Goal: Information Seeking & Learning: Learn about a topic

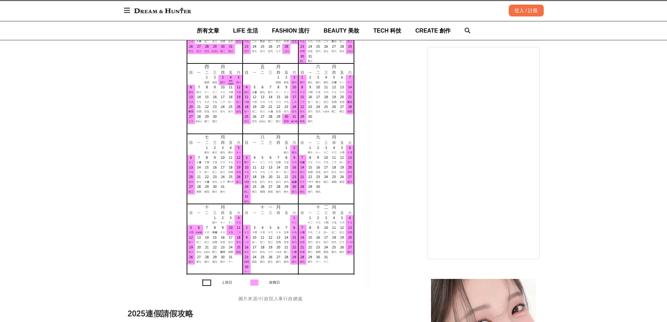
scroll to position [596, 0]
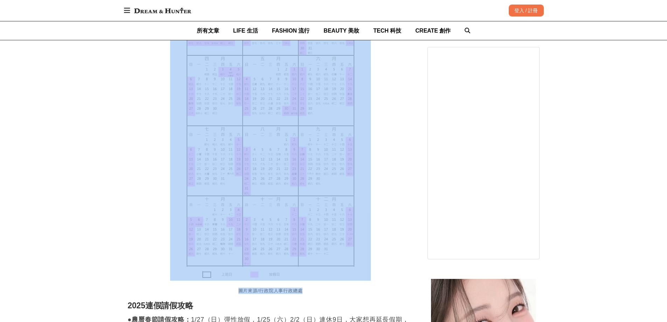
drag, startPoint x: 139, startPoint y: 67, endPoint x: 379, endPoint y: 288, distance: 326.3
click at [359, 287] on figure "圖片來源/行政院人事行政總處" at bounding box center [271, 134] width 286 height 328
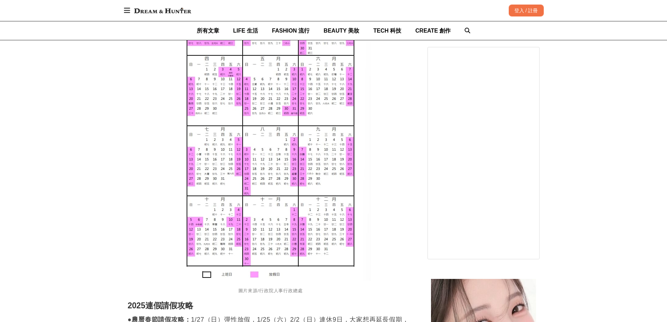
click at [387, 291] on div "行政院業核定[DATE]（[DATE]）政府行政機關辦公日曆表，總放假日數115日，其中3日以上之連續假期（併同例假日）計有6個，分別為農曆春節假期（9日）、…" at bounding box center [271, 226] width 286 height 624
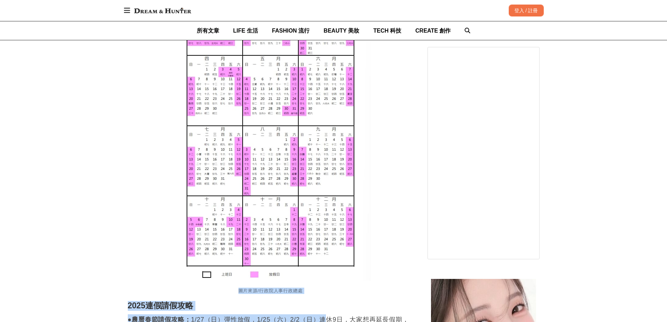
drag, startPoint x: 199, startPoint y: 281, endPoint x: 360, endPoint y: 306, distance: 162.3
click at [330, 310] on div "行政院業核定[DATE]（[DATE]）政府行政機關辦公日曆表，總放假日數115日，其中3日以上之連續假期（併同例假日）計有6個，分別為農曆春節假期（9日）、…" at bounding box center [271, 226] width 286 height 624
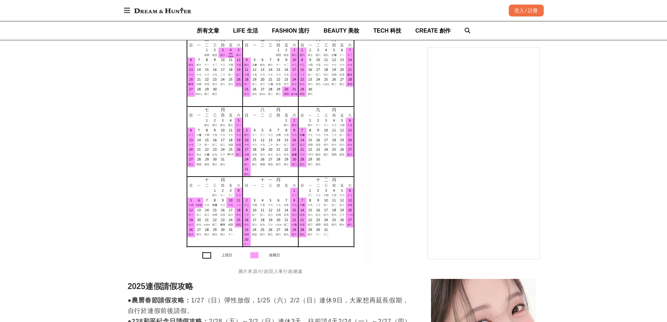
scroll to position [631, 0]
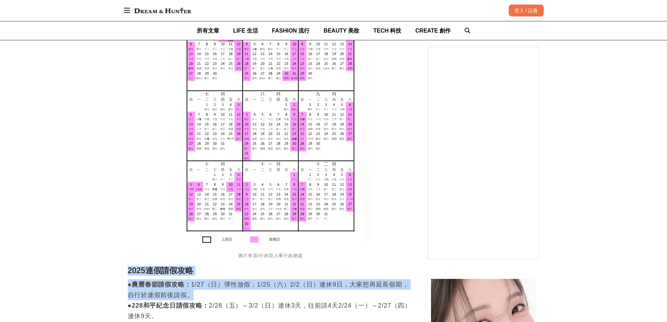
drag, startPoint x: 184, startPoint y: 273, endPoint x: 303, endPoint y: 289, distance: 119.5
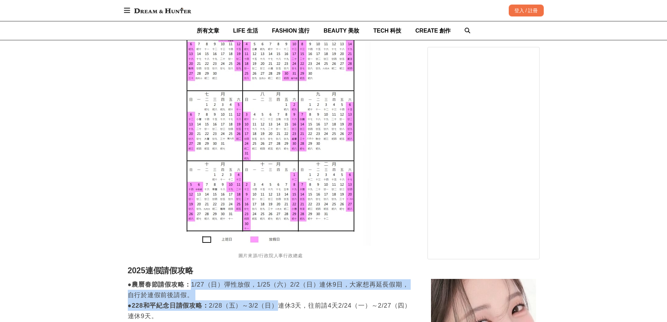
drag, startPoint x: 206, startPoint y: 289, endPoint x: 267, endPoint y: 285, distance: 61.4
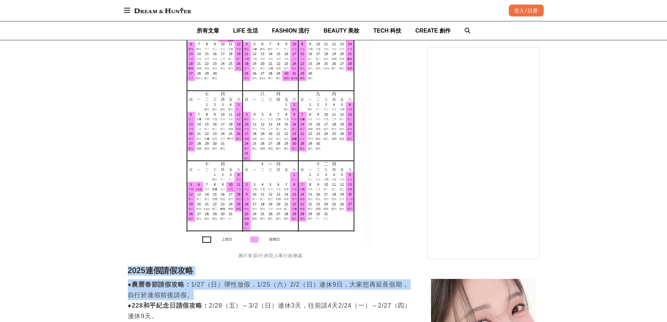
drag, startPoint x: 123, startPoint y: 261, endPoint x: 264, endPoint y: 289, distance: 144.0
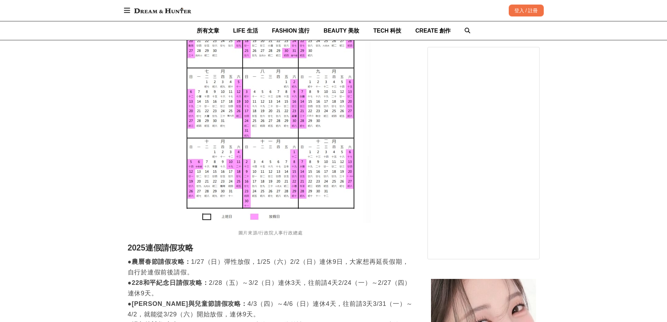
scroll to position [666, 0]
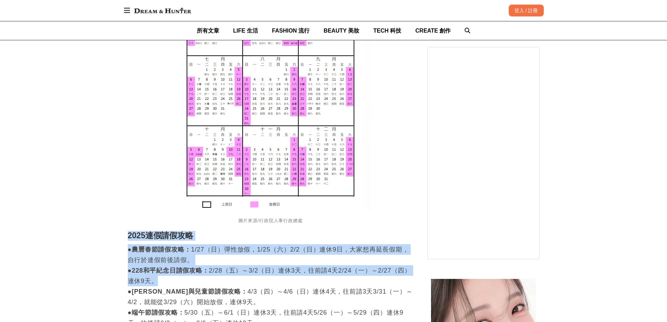
drag, startPoint x: 130, startPoint y: 227, endPoint x: 262, endPoint y: 275, distance: 141.3
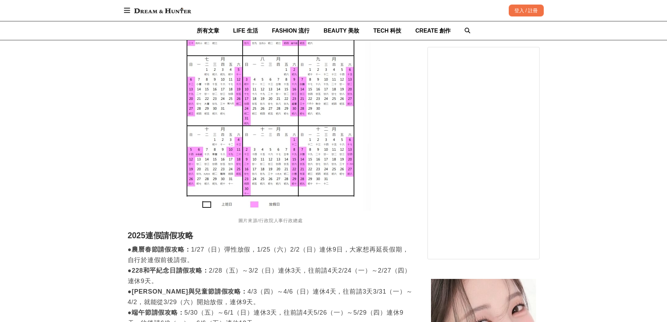
click at [303, 279] on p "●農曆春節請假攻略： 1/27（日）彈性放假，1/25（六）2/2（日）連休9日，大家想再延長假期，自行於連假前後請假。 ●228和平紀念日請假攻略： 2/2…" at bounding box center [271, 307] width 286 height 126
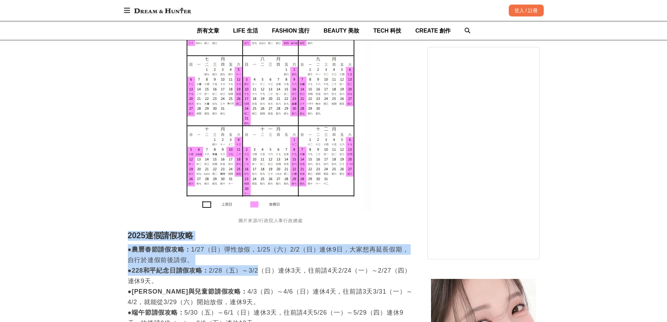
drag, startPoint x: 126, startPoint y: 229, endPoint x: 265, endPoint y: 262, distance: 142.3
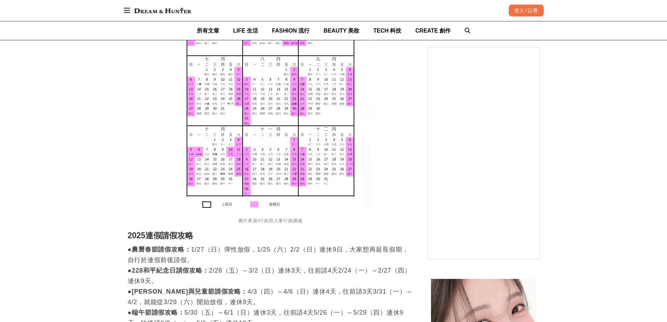
click at [307, 289] on p "●農曆春節請假攻略： 1/27（日）彈性放假，1/25（六）2/2（日）連休9日，大家想再延長假期，自行於連假前後請假。 ●228和平紀念日請假攻略： 2/2…" at bounding box center [271, 307] width 286 height 126
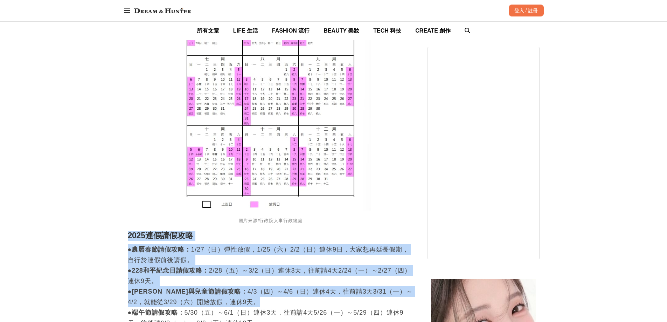
drag, startPoint x: 127, startPoint y: 231, endPoint x: 317, endPoint y: 290, distance: 198.9
click at [318, 290] on p "●農曆春節請假攻略： 1/27（日）彈性放假，1/25（六）2/2（日）連休9日，大家想再延長假期，自行於連假前後請假。 ●228和平紀念日請假攻略： 2/2…" at bounding box center [271, 307] width 286 height 126
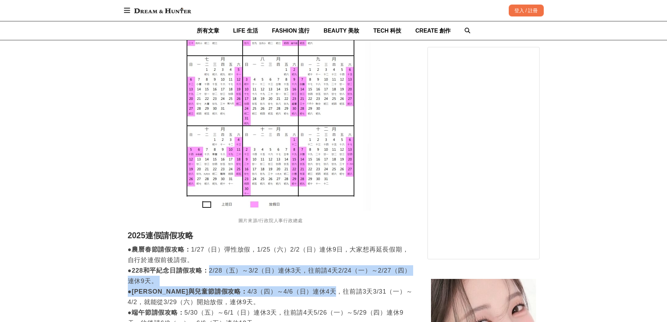
drag, startPoint x: 249, startPoint y: 273, endPoint x: 293, endPoint y: 276, distance: 43.9
click at [305, 285] on p "●農曆春節請假攻略： 1/27（日）彈性放假，1/25（六）2/2（日）連休9日，大家想再延長假期，自行於連假前後請假。 ●228和平紀念日請假攻略： 2/2…" at bounding box center [271, 307] width 286 height 126
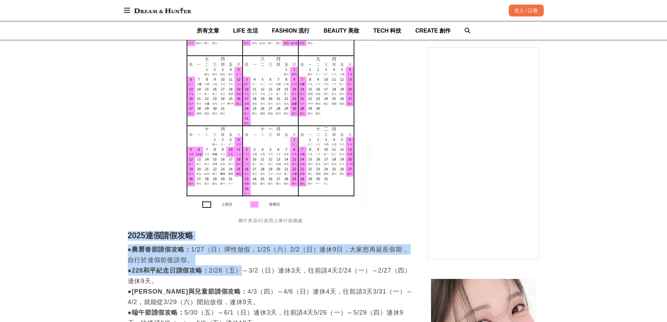
drag, startPoint x: 127, startPoint y: 230, endPoint x: 256, endPoint y: 267, distance: 135.0
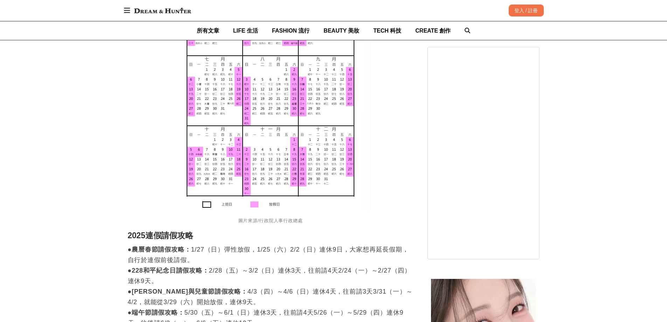
click at [288, 273] on p "●農曆春節請假攻略： 1/27（日）彈性放假，1/25（六）2/2（日）連休9日，大家想再延長假期，自行於連假前後請假。 ●228和平紀念日請假攻略： 2/2…" at bounding box center [271, 307] width 286 height 126
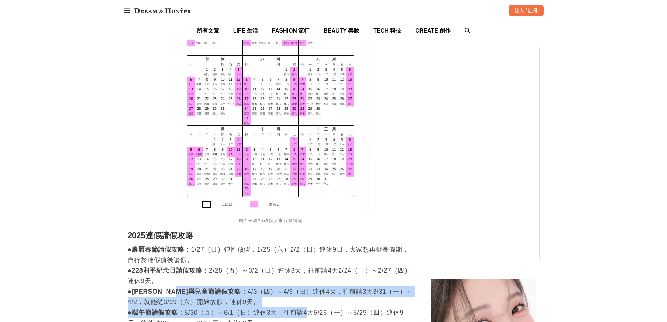
drag, startPoint x: 226, startPoint y: 286, endPoint x: 317, endPoint y: 275, distance: 91.4
click at [314, 302] on p "●農曆春節請假攻略： 1/27（日）彈性放假，1/25（六）2/2（日）連休9日，大家想再延長假期，自行於連假前後請假。 ●228和平紀念日請假攻略： 2/2…" at bounding box center [271, 307] width 286 height 126
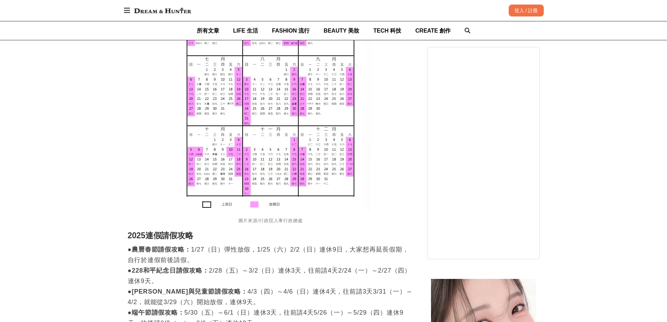
click at [314, 259] on p "●農曆春節請假攻略： 1/27（日）彈性放假，1/25（六）2/2（日）連休9日，大家想再延長假期，自行於連假前後請假。 ●228和平紀念日請假攻略： 2/2…" at bounding box center [271, 307] width 286 height 126
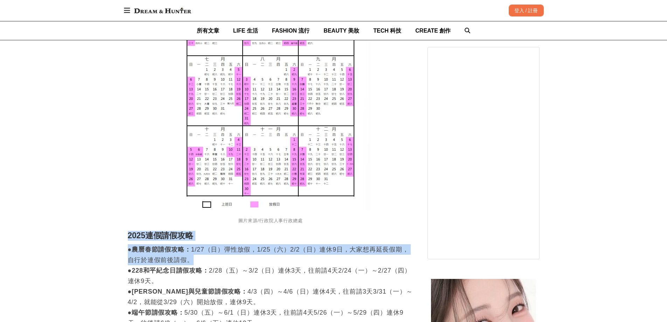
drag, startPoint x: 125, startPoint y: 225, endPoint x: 247, endPoint y: 257, distance: 126.1
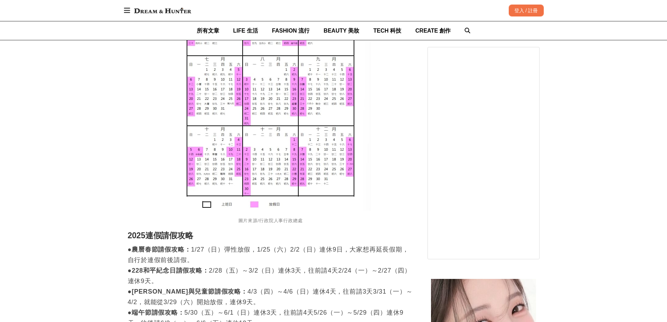
click at [291, 267] on p "●農曆春節請假攻略： 1/27（日）彈性放假，1/25（六）2/2（日）連休9日，大家想再延長假期，自行於連假前後請假。 ●228和平紀念日請假攻略： 2/2…" at bounding box center [271, 307] width 286 height 126
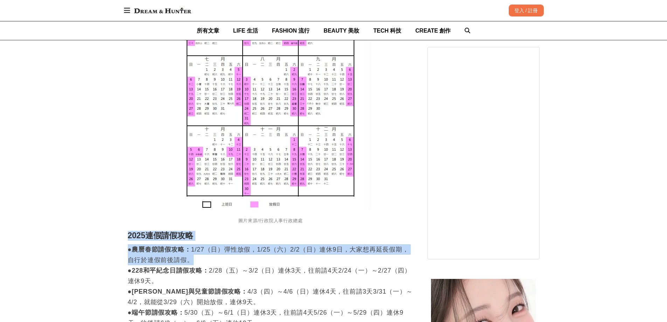
drag, startPoint x: 129, startPoint y: 229, endPoint x: 285, endPoint y: 270, distance: 160.5
click at [254, 262] on div "行政院業核定[DATE]（[DATE]）政府行政機關辦公日曆表，總放假日數115日，其中3日以上之連續假期（併同例假日）計有6個，分別為農曆春節假期（9日）、…" at bounding box center [271, 156] width 286 height 624
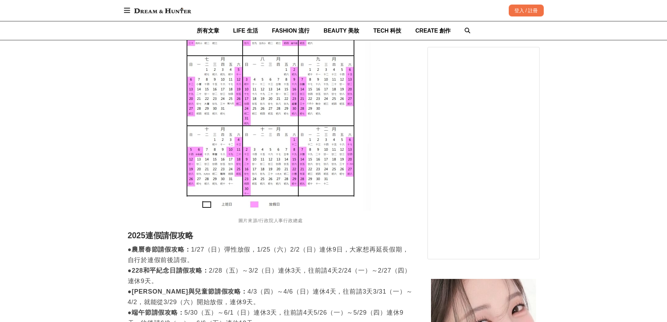
click at [304, 275] on p "●農曆春節請假攻略： 1/27（日）彈性放假，1/25（六）2/2（日）連休9日，大家想再延長假期，自行於連假前後請假。 ●228和平紀念日請假攻略： 2/2…" at bounding box center [271, 307] width 286 height 126
click at [256, 269] on p "●農曆春節請假攻略： 1/27（日）彈性放假，1/25（六）2/2（日）連休9日，大家想再延長假期，自行於連假前後請假。 ●228和平紀念日請假攻略： 2/2…" at bounding box center [271, 307] width 286 height 126
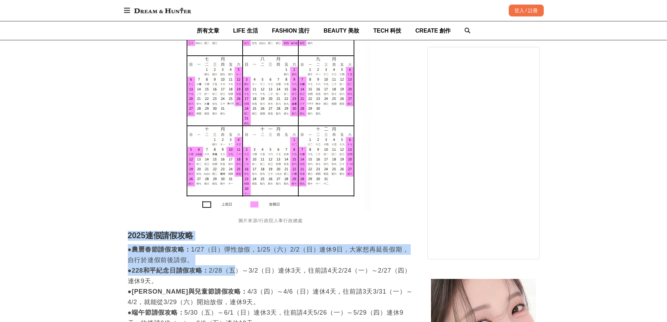
drag, startPoint x: 125, startPoint y: 228, endPoint x: 247, endPoint y: 263, distance: 127.1
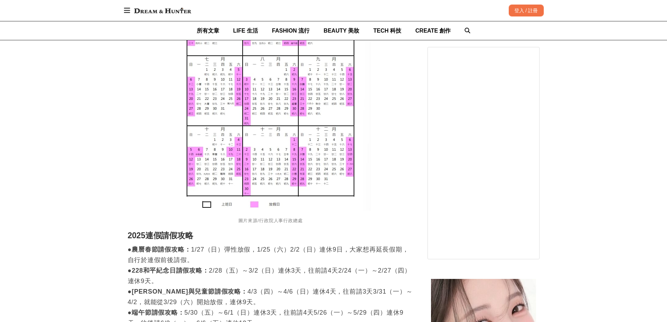
click at [281, 272] on p "●農曆春節請假攻略： 1/27（日）彈性放假，1/25（六）2/2（日）連休9日，大家想再延長假期，自行於連假前後請假。 ●228和平紀念日請假攻略： 2/2…" at bounding box center [271, 307] width 286 height 126
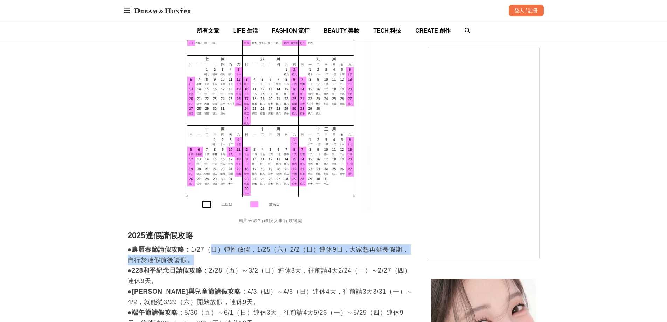
drag, startPoint x: 212, startPoint y: 241, endPoint x: 320, endPoint y: 252, distance: 108.5
click at [318, 250] on p "●農曆春節請假攻略： 1/27（日）彈性放假，1/25（六）2/2（日）連休9日，大家想再延長假期，自行於連假前後請假。 ●228和平紀念日請假攻略： 2/2…" at bounding box center [271, 307] width 286 height 126
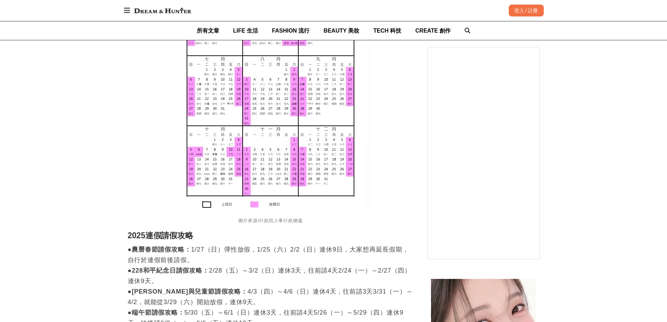
click at [327, 265] on p "●農曆春節請假攻略： 1/27（日）彈性放假，1/25（六）2/2（日）連休9日，大家想再延長假期，自行於連假前後請假。 ●228和平紀念日請假攻略： 2/2…" at bounding box center [271, 307] width 286 height 126
drag, startPoint x: 378, startPoint y: 265, endPoint x: 393, endPoint y: 265, distance: 15.4
click at [393, 265] on p "●農曆春節請假攻略： 1/27（日）彈性放假，1/25（六）2/2（日）連休9日，大家想再延長假期，自行於連假前後請假。 ●228和平紀念日請假攻略： 2/2…" at bounding box center [271, 307] width 286 height 126
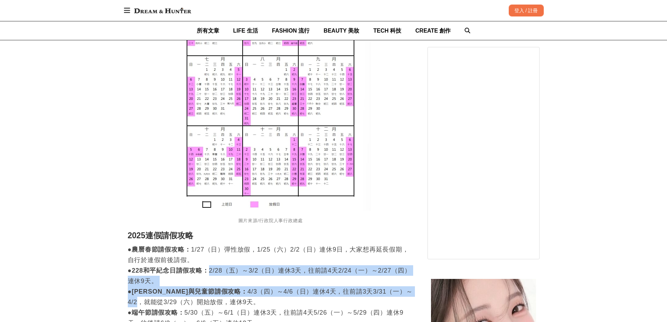
drag, startPoint x: 336, startPoint y: 275, endPoint x: 389, endPoint y: 281, distance: 53.6
click at [389, 281] on p "●農曆春節請假攻略： 1/27（日）彈性放假，1/25（六）2/2（日）連休9日，大家想再延長假期，自行於連假前後請假。 ●228和平紀念日請假攻略： 2/2…" at bounding box center [271, 307] width 286 height 126
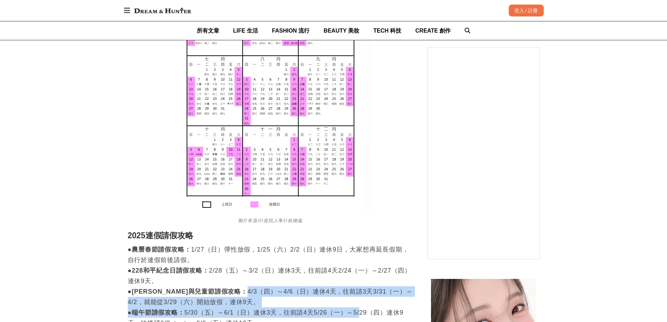
drag, startPoint x: 289, startPoint y: 288, endPoint x: 365, endPoint y: 299, distance: 76.2
click at [365, 299] on p "●農曆春節請假攻略： 1/27（日）彈性放假，1/25（六）2/2（日）連休9日，大家想再延長假期，自行於連假前後請假。 ●228和平紀念日請假攻略： 2/2…" at bounding box center [271, 307] width 286 height 126
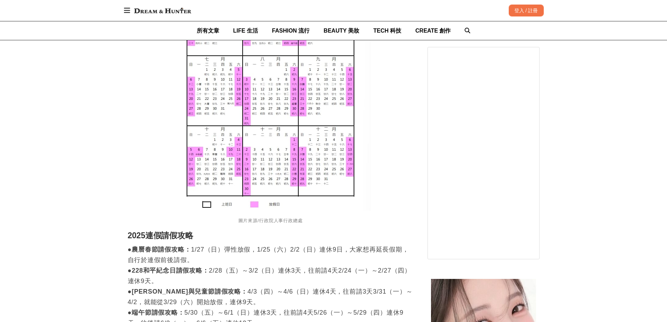
click at [309, 283] on p "●農曆春節請假攻略： 1/27（日）彈性放假，1/25（六）2/2（日）連休9日，大家想再延長假期，自行於連假前後請假。 ●228和平紀念日請假攻略： 2/2…" at bounding box center [271, 307] width 286 height 126
drag, startPoint x: 224, startPoint y: 268, endPoint x: 338, endPoint y: 276, distance: 114.9
click at [338, 276] on p "●農曆春節請假攻略： 1/27（日）彈性放假，1/25（六）2/2（日）連休9日，大家想再延長假期，自行於連假前後請假。 ●228和平紀念日請假攻略： 2/2…" at bounding box center [271, 307] width 286 height 126
click at [340, 287] on p "●農曆春節請假攻略： 1/27（日）彈性放假，1/25（六）2/2（日）連休9日，大家想再延長假期，自行於連假前後請假。 ●228和平紀念日請假攻略： 2/2…" at bounding box center [271, 307] width 286 height 126
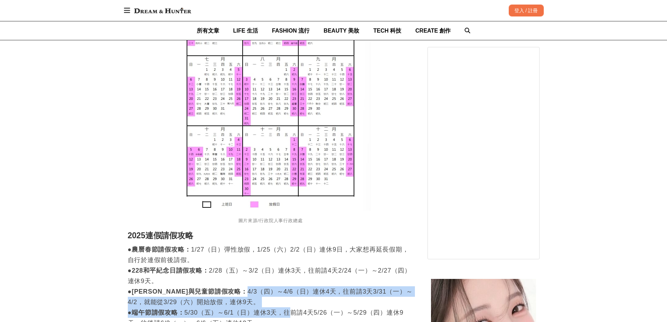
drag, startPoint x: 267, startPoint y: 297, endPoint x: 321, endPoint y: 280, distance: 57.2
click at [316, 301] on p "●農曆春節請假攻略： 1/27（日）彈性放假，1/25（六）2/2（日）連休9日，大家想再延長假期，自行於連假前後請假。 ●228和平紀念日請假攻略： 2/2…" at bounding box center [271, 307] width 286 height 126
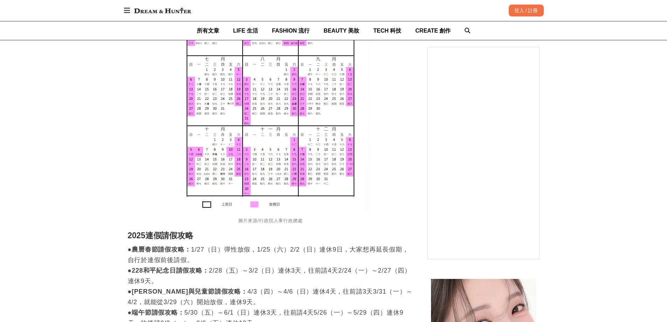
click at [322, 274] on p "●農曆春節請假攻略： 1/27（日）彈性放假，1/25（六）2/2（日）連休9日，大家想再延長假期，自行於連假前後請假。 ●228和平紀念日請假攻略： 2/2…" at bounding box center [271, 307] width 286 height 126
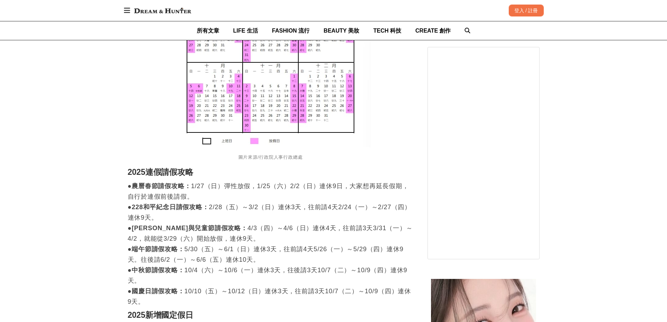
scroll to position [736, 0]
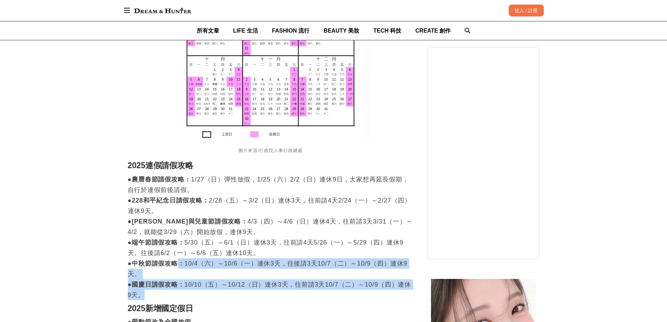
drag, startPoint x: 180, startPoint y: 249, endPoint x: 354, endPoint y: 288, distance: 177.9
click at [339, 282] on p "●農曆春節請假攻略： 1/27（日）彈性放假，1/25（六）2/2（日）連休9日，大家想再延長假期，自行於連假前後請假。 ●228和平紀念日請假攻略： 2/2…" at bounding box center [271, 237] width 286 height 126
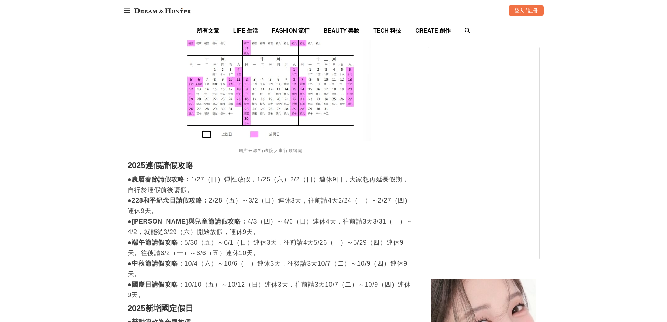
click at [363, 292] on div "行政院業核定[DATE]（[DATE]）政府行政機關辦公日曆表，總放假日數115日，其中3日以上之連續假期（併同例假日）計有6個，分別為農曆春節假期（9日）、…" at bounding box center [271, 86] width 286 height 624
drag, startPoint x: 215, startPoint y: 282, endPoint x: 319, endPoint y: 289, distance: 104.6
click at [315, 282] on p "●農曆春節請假攻略： 1/27（日）彈性放假，1/25（六）2/2（日）連休9日，大家想再延長假期，自行於連假前後請假。 ●228和平紀念日請假攻略： 2/2…" at bounding box center [271, 237] width 286 height 126
click at [321, 292] on div "行政院業核定[DATE]（[DATE]）政府行政機關辦公日曆表，總放假日數115日，其中3日以上之連續假期（併同例假日）計有6個，分別為農曆春節假期（9日）、…" at bounding box center [271, 86] width 286 height 624
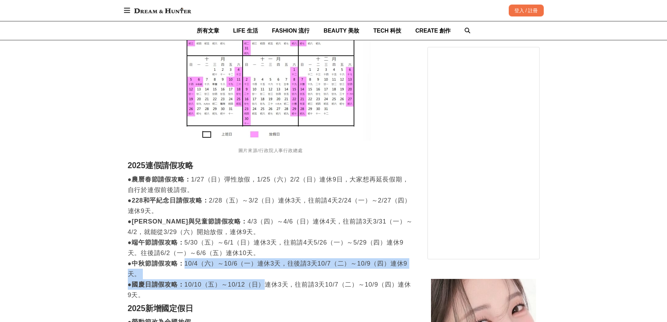
drag, startPoint x: 186, startPoint y: 256, endPoint x: 290, endPoint y: 283, distance: 107.5
click at [272, 278] on p "●農曆春節請假攻略： 1/27（日）彈性放假，1/25（六）2/2（日）連休9日，大家想再延長假期，自行於連假前後請假。 ●228和平紀念日請假攻略： 2/2…" at bounding box center [271, 237] width 286 height 126
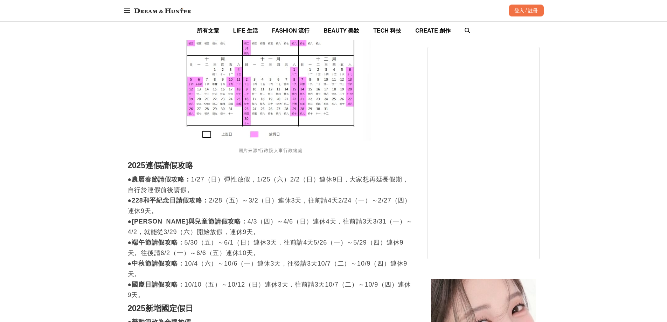
click at [301, 286] on p "●農曆春節請假攻略： 1/27（日）彈性放假，1/25（六）2/2（日）連休9日，大家想再延長假期，自行於連假前後請假。 ●228和平紀念日請假攻略： 2/2…" at bounding box center [271, 237] width 286 height 126
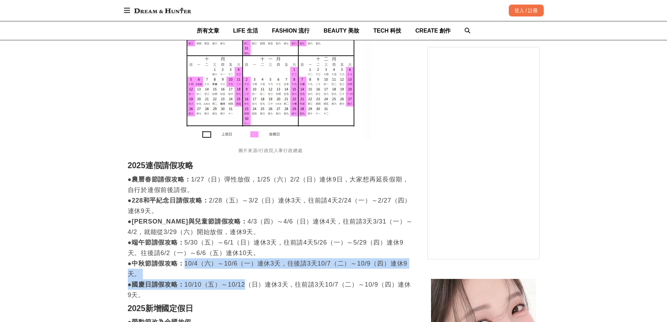
drag, startPoint x: 187, startPoint y: 258, endPoint x: 304, endPoint y: 290, distance: 121.0
click at [268, 284] on p "●農曆春節請假攻略： 1/27（日）彈性放假，1/25（六）2/2（日）連休9日，大家想再延長假期，自行於連假前後請假。 ●228和平紀念日請假攻略： 2/2…" at bounding box center [271, 237] width 286 height 126
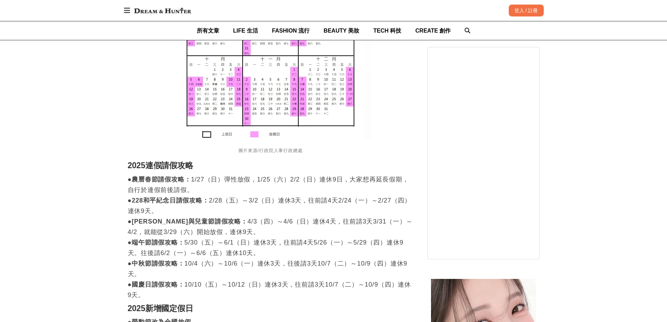
click at [304, 290] on div "行政院業核定[DATE]（[DATE]）政府行政機關辦公日曆表，總放假日數115日，其中3日以上之連續假期（併同例假日）計有6個，分別為農曆春節假期（9日）、…" at bounding box center [271, 86] width 286 height 624
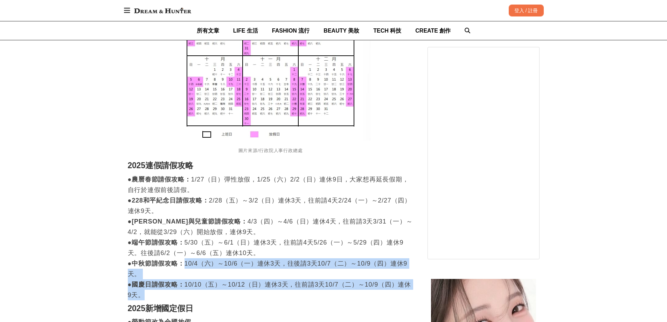
drag, startPoint x: 187, startPoint y: 259, endPoint x: 286, endPoint y: 289, distance: 103.0
click at [261, 283] on p "●農曆春節請假攻略： 1/27（日）彈性放假，1/25（六）2/2（日）連休9日，大家想再延長假期，自行於連假前後請假。 ●228和平紀念日請假攻略： 2/2…" at bounding box center [271, 237] width 286 height 126
click at [296, 289] on p "●農曆春節請假攻略： 1/27（日）彈性放假，1/25（六）2/2（日）連休9日，大家想再延長假期，自行於連假前後請假。 ●228和平紀念日請假攻略： 2/2…" at bounding box center [271, 237] width 286 height 126
drag, startPoint x: 209, startPoint y: 265, endPoint x: 298, endPoint y: 293, distance: 93.2
click at [260, 288] on p "●農曆春節請假攻略： 1/27（日）彈性放假，1/25（六）2/2（日）連休9日，大家想再延長假期，自行於連假前後請假。 ●228和平紀念日請假攻略： 2/2…" at bounding box center [271, 237] width 286 height 126
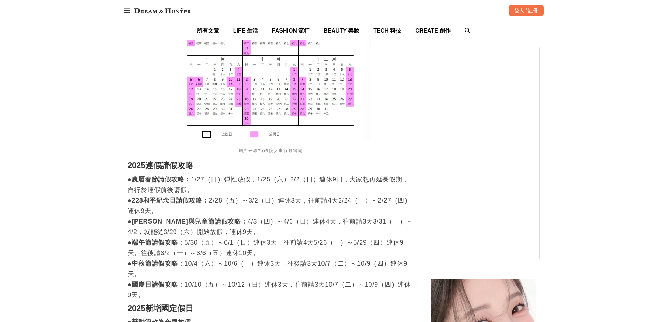
click at [302, 291] on div "行政院業核定[DATE]（[DATE]）政府行政機關辦公日曆表，總放假日數115日，其中3日以上之連續假期（併同例假日）計有6個，分別為農曆春節假期（9日）、…" at bounding box center [271, 86] width 286 height 624
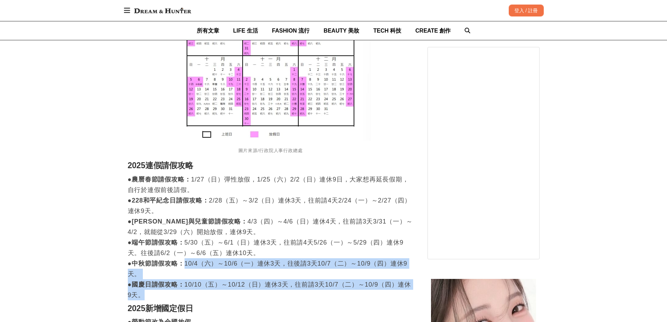
drag, startPoint x: 202, startPoint y: 265, endPoint x: 256, endPoint y: 286, distance: 58.2
click at [245, 283] on p "●農曆春節請假攻略： 1/27（日）彈性放假，1/25（六）2/2（日）連休9日，大家想再延長假期，自行於連假前後請假。 ●228和平紀念日請假攻略： 2/2…" at bounding box center [271, 237] width 286 height 126
drag, startPoint x: 281, startPoint y: 290, endPoint x: 261, endPoint y: 288, distance: 20.1
click at [281, 290] on p "●農曆春節請假攻略： 1/27（日）彈性放假，1/25（六）2/2（日）連休9日，大家想再延長假期，自行於連假前後請假。 ●228和平紀念日請假攻略： 2/2…" at bounding box center [271, 237] width 286 height 126
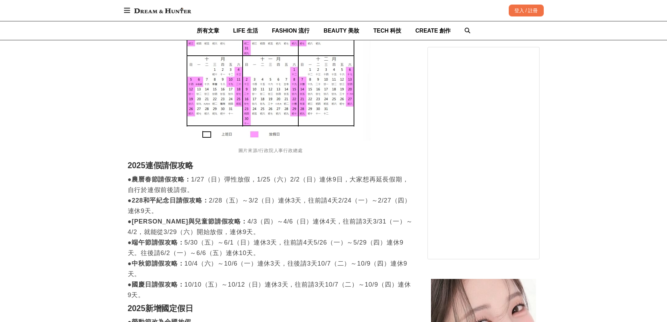
drag, startPoint x: 162, startPoint y: 296, endPoint x: 184, endPoint y: 298, distance: 22.1
click at [167, 304] on h2 "2025新增國定假日" at bounding box center [271, 309] width 286 height 10
click at [249, 304] on h2 "2025新增國定假日" at bounding box center [271, 309] width 286 height 10
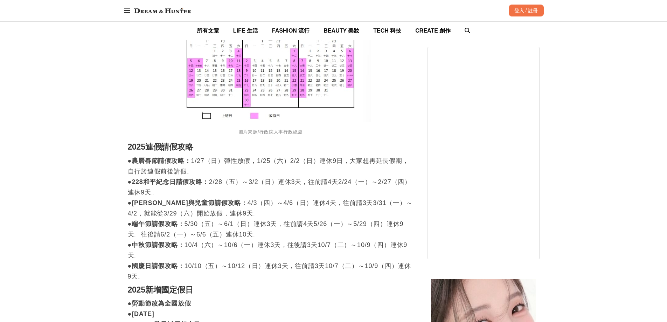
scroll to position [771, 0]
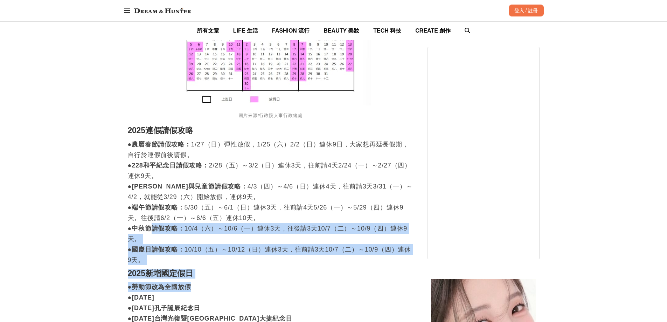
drag, startPoint x: 157, startPoint y: 219, endPoint x: 292, endPoint y: 282, distance: 148.3
click at [265, 276] on div "行政院業核定[DATE]（[DATE]）政府行政機關辦公日曆表，總放假日數115日，其中3日以上之連續假期（併同例假日）計有6個，分別為農曆春節假期（9日）、…" at bounding box center [271, 51] width 286 height 624
click at [298, 282] on p "●勞動節改為全國放假 ●[DATE] ●[DATE]孔子誕辰紀念日 ●[DATE]台灣光復暨[GEOGRAPHIC_DATA]大捷紀念日 ●[DATE]行憲紀…" at bounding box center [271, 308] width 286 height 53
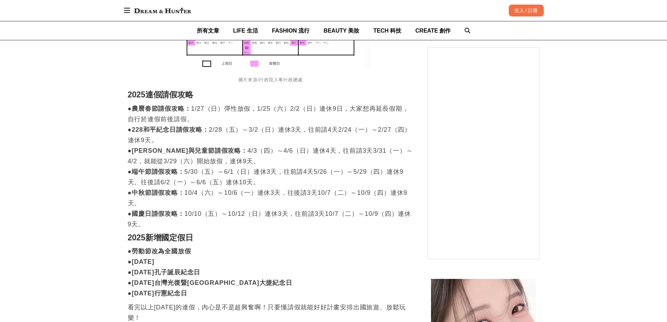
scroll to position [841, 0]
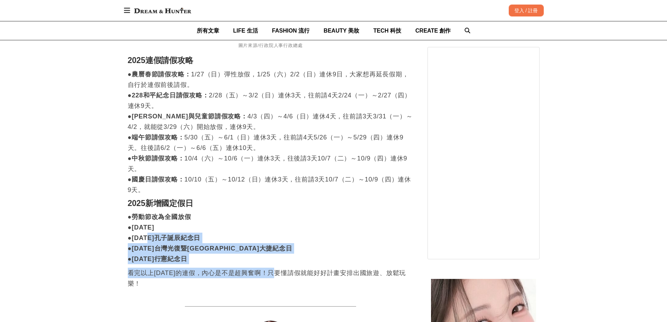
drag
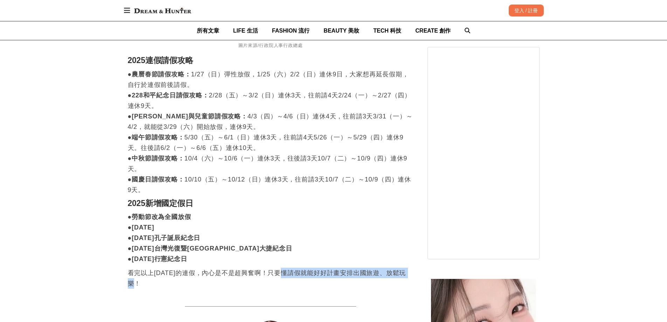
click at [350, 272] on p "看完以上[DATE]的連假，內心是不是超興奮啊！只要懂請假就能好好計畫安排出國旅遊、放鬆玩樂！" at bounding box center [271, 278] width 286 height 21
click at [327, 240] on p "●勞動節改為全國放假 ●[DATE] ●[DATE]孔子誕辰紀念日 ●[DATE]台灣光復暨[GEOGRAPHIC_DATA]大捷紀念日 ●[DATE]行憲紀…" at bounding box center [271, 238] width 286 height 53
click at [364, 236] on p "●勞動節改為全國放假 ●[DATE] ●[DATE]孔子誕辰紀念日 ●[DATE]台灣光復暨[GEOGRAPHIC_DATA]大捷紀念日 ●[DATE]行憲紀…" at bounding box center [271, 238] width 286 height 53
click at [383, 278] on p "看完以上[DATE]的連假，內心是不是超興奮啊！只要懂請假就能好好計畫安排出國旅遊、放鬆玩樂！" at bounding box center [271, 278] width 286 height 21
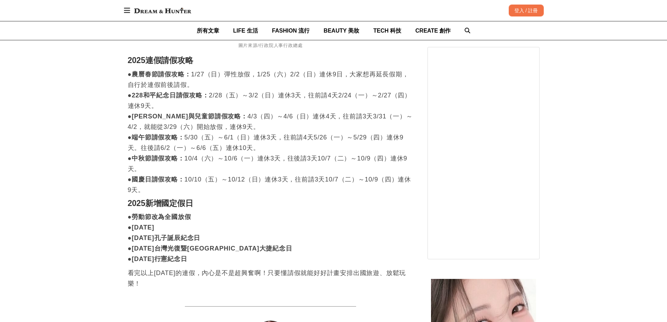
click at [308, 215] on p "●勞動節改為全國放假 ●[DATE] ●[DATE]孔子誕辰紀念日 ●[DATE]台灣光復暨[GEOGRAPHIC_DATA]大捷紀念日 ●[DATE]行憲紀…" at bounding box center [271, 238] width 286 height 53
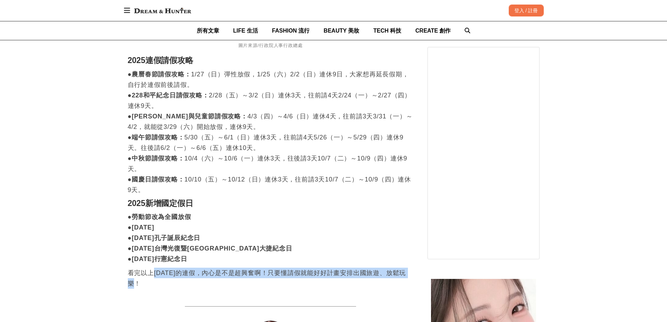
click at [336, 277] on p "看完以上[DATE]的連假，內心是不是超興奮啊！只要懂請假就能好好計畫安排出國旅遊、放鬆玩樂！" at bounding box center [271, 278] width 286 height 21
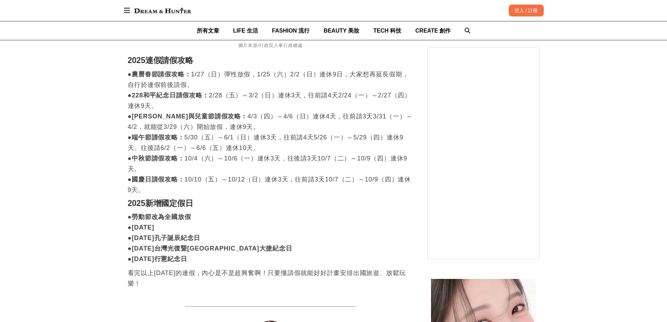
click at [339, 229] on p "●勞動節改為全國放假 ●[DATE] ●[DATE]孔子誕辰紀念日 ●[DATE]台灣光復暨[GEOGRAPHIC_DATA]大捷紀念日 ●[DATE]行憲紀…" at bounding box center [271, 238] width 286 height 53
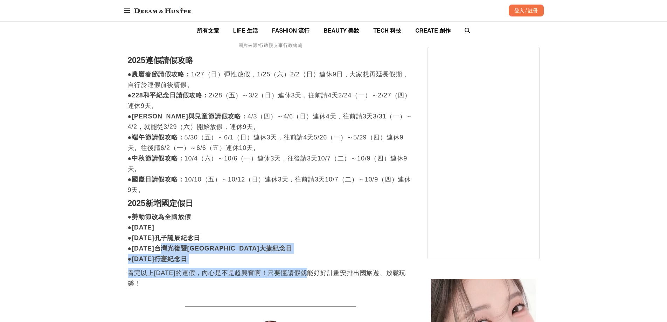
click at [341, 246] on p "●勞動節改為全國放假 ●[DATE] ●[DATE]孔子誕辰紀念日 ●[DATE]台灣光復暨[GEOGRAPHIC_DATA]大捷紀念日 ●[DATE]行憲紀…" at bounding box center [271, 238] width 286 height 53
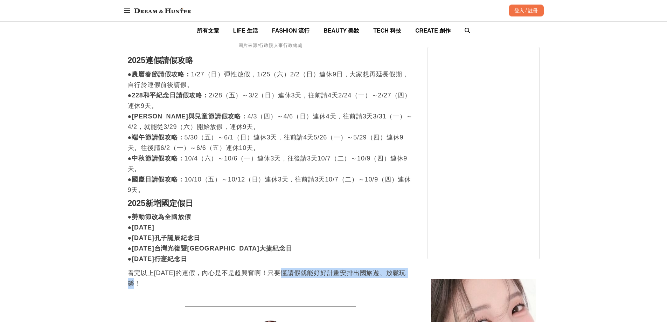
click at [372, 276] on p "看完以上[DATE]的連假，內心是不是超興奮啊！只要懂請假就能好好計畫安排出國旅遊、放鬆玩樂！" at bounding box center [271, 278] width 286 height 21
click at [306, 215] on p "●勞動節改為全國放假 ●[DATE] ●[DATE]孔子誕辰紀念日 ●[DATE]台灣光復暨[GEOGRAPHIC_DATA]大捷紀念日 ●[DATE]行憲紀…" at bounding box center [271, 238] width 286 height 53
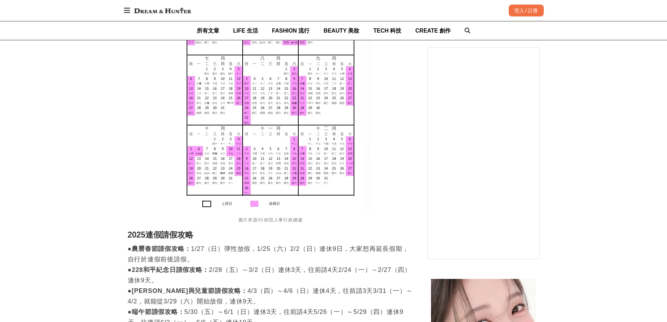
scroll to position [666, 0]
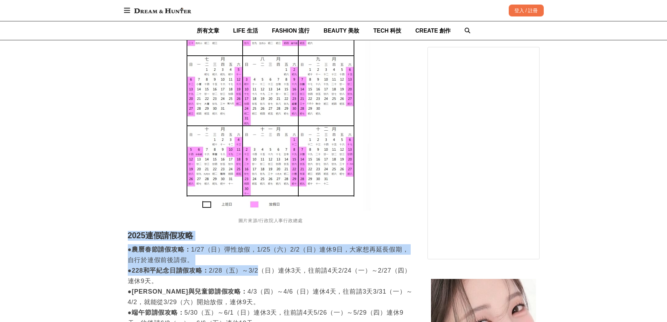
drag, startPoint x: 122, startPoint y: 223, endPoint x: 314, endPoint y: 275, distance: 199.1
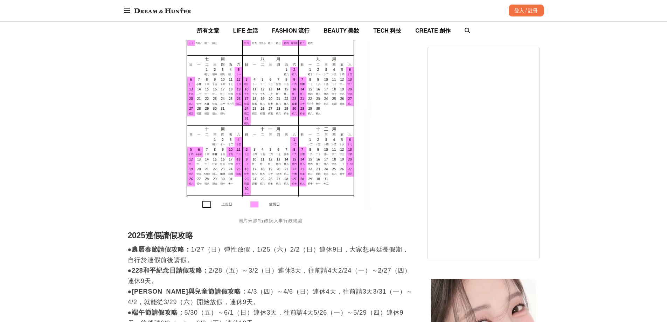
click at [326, 278] on p "●農曆春節請假攻略： 1/27（日）彈性放假，1/25（六）2/2（日）連休9日，大家想再延長假期，自行於連假前後請假。 ●228和平紀念日請假攻略： 2/2…" at bounding box center [271, 307] width 286 height 126
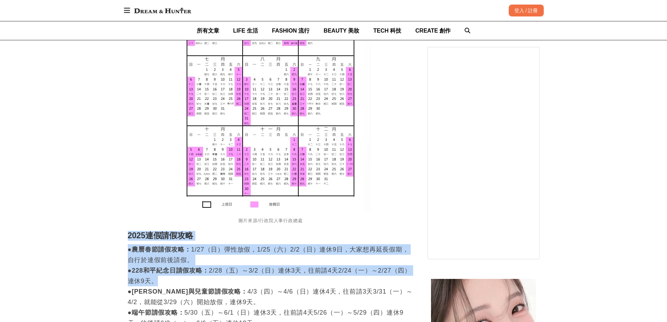
drag, startPoint x: 124, startPoint y: 229, endPoint x: 264, endPoint y: 270, distance: 146.6
click at [298, 274] on p "●農曆春節請假攻略： 1/27（日）彈性放假，1/25（六）2/2（日）連休9日，大家想再延長假期，自行於連假前後請假。 ●228和平紀念日請假攻略： 2/2…" at bounding box center [271, 307] width 286 height 126
click at [143, 246] on strong "●農曆春節請假攻略：" at bounding box center [159, 249] width 63 height 7
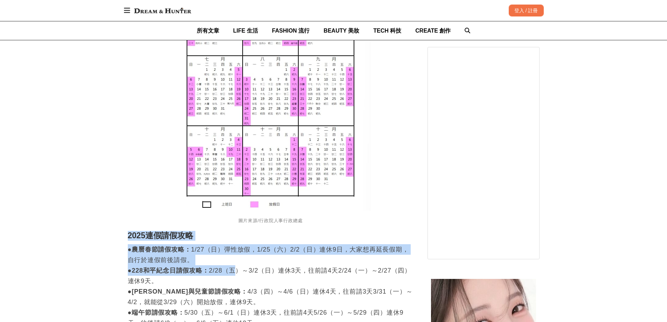
drag, startPoint x: 127, startPoint y: 227, endPoint x: 248, endPoint y: 265, distance: 127.1
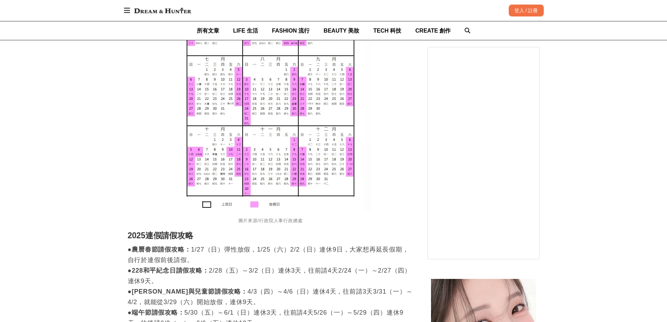
click at [291, 280] on p "●農曆春節請假攻略： 1/27（日）彈性放假，1/25（六）2/2（日）連休9日，大家想再延長假期，自行於連假前後請假。 ●228和平紀念日請假攻略： 2/2…" at bounding box center [271, 307] width 286 height 126
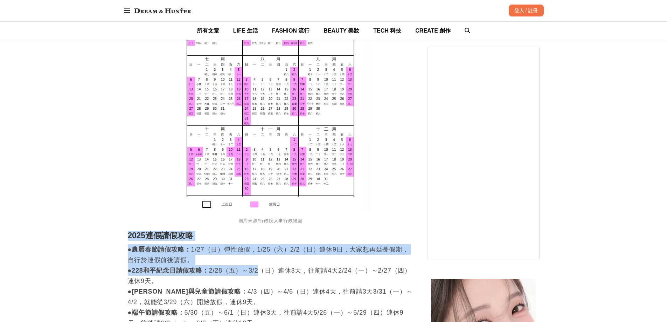
drag, startPoint x: 122, startPoint y: 229, endPoint x: 275, endPoint y: 261, distance: 156.1
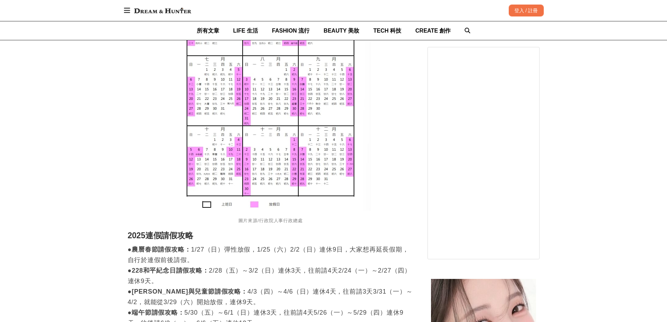
click at [306, 265] on p "●農曆春節請假攻略： 1/27（日）彈性放假，1/25（六）2/2（日）連休9日，大家想再延長假期，自行於連假前後請假。 ●228和平紀念日請假攻略： 2/2…" at bounding box center [271, 307] width 286 height 126
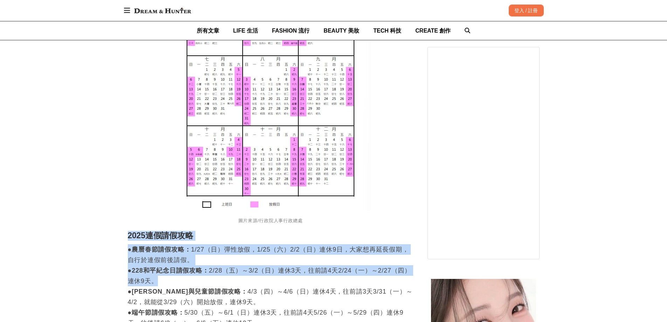
drag, startPoint x: 124, startPoint y: 227, endPoint x: 261, endPoint y: 269, distance: 142.8
click at [337, 275] on p "●農曆春節請假攻略： 1/27（日）彈性放假，1/25（六）2/2（日）連休9日，大家想再延長假期，自行於連假前後請假。 ●228和平紀念日請假攻略： 2/2…" at bounding box center [271, 307] width 286 height 126
click at [131, 231] on strong "2025連假請假攻略" at bounding box center [161, 235] width 66 height 9
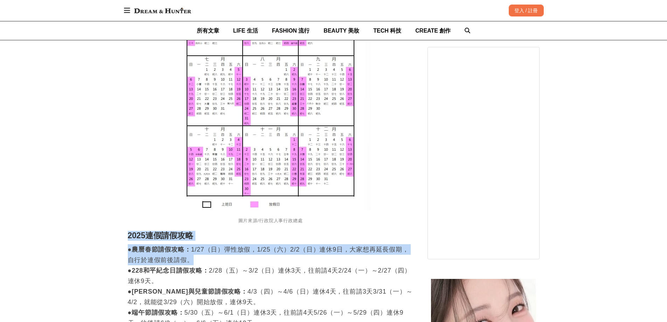
drag, startPoint x: 129, startPoint y: 227, endPoint x: 285, endPoint y: 263, distance: 160.4
click at [254, 259] on div "行政院業核定[DATE]（[DATE]）政府行政機關辦公日曆表，總放假日數115日，其中3日以上之連續假期（併同例假日）計有6個，分別為農曆春節假期（9日）、…" at bounding box center [271, 156] width 286 height 624
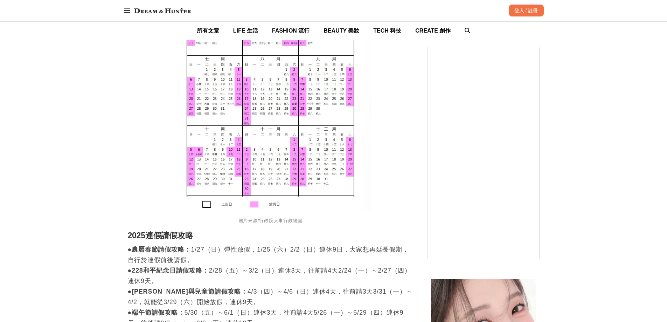
click at [302, 268] on p "●農曆春節請假攻略： 1/27（日）彈性放假，1/25（六）2/2（日）連休9日，大家想再延長假期，自行於連假前後請假。 ●228和平紀念日請假攻略： 2/2…" at bounding box center [271, 307] width 286 height 126
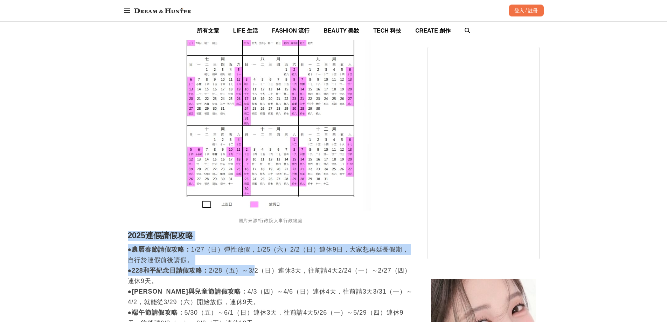
drag, startPoint x: 127, startPoint y: 226, endPoint x: 275, endPoint y: 268, distance: 153.6
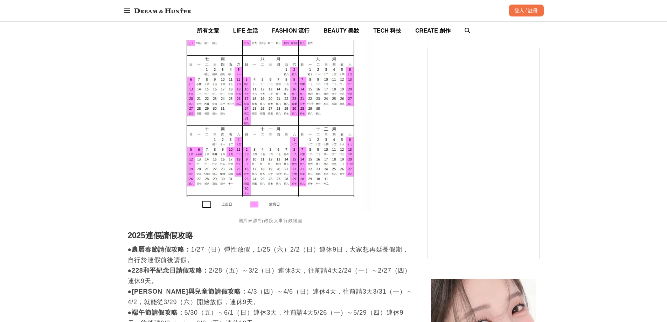
click at [313, 280] on p "●農曆春節請假攻略： 1/27（日）彈性放假，1/25（六）2/2（日）連休9日，大家想再延長假期，自行於連假前後請假。 ●228和平紀念日請假攻略： 2/2…" at bounding box center [271, 307] width 286 height 126
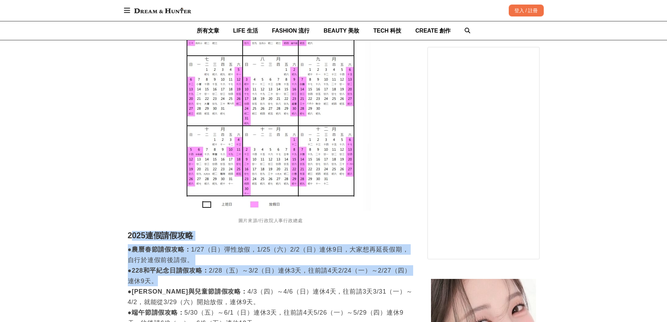
drag, startPoint x: 131, startPoint y: 229, endPoint x: 294, endPoint y: 270, distance: 168.1
click at [286, 268] on div "行政院業核定[DATE]（[DATE]）政府行政機關辦公日曆表，總放假日數115日，其中3日以上之連續假期（併同例假日）計有6個，分別為農曆春節假期（9日）、…" at bounding box center [271, 156] width 286 height 624
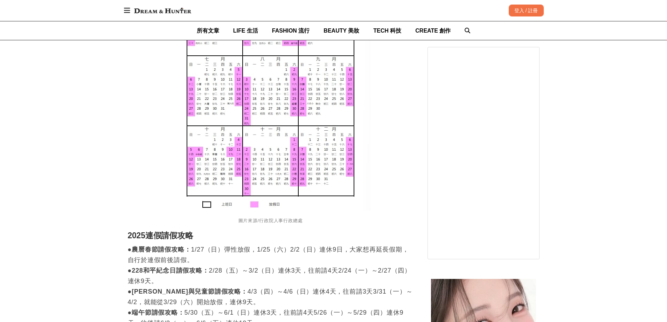
click at [330, 282] on p "●農曆春節請假攻略： 1/27（日）彈性放假，1/25（六）2/2（日）連休9日，大家想再延長假期，自行於連假前後請假。 ●228和平紀念日請假攻略： 2/2…" at bounding box center [271, 307] width 286 height 126
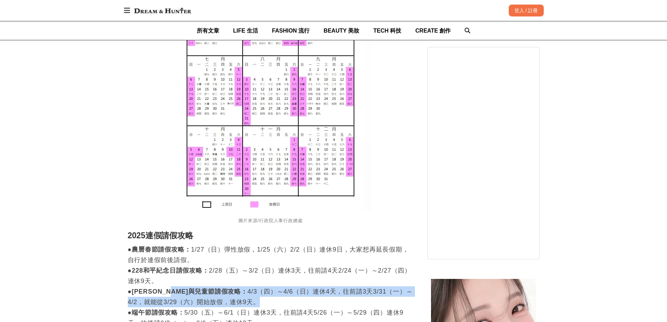
drag, startPoint x: 196, startPoint y: 277, endPoint x: 348, endPoint y: 296, distance: 153.3
click at [348, 296] on p "●農曆春節請假攻略： 1/27（日）彈性放假，1/25（六）2/2（日）連休9日，大家想再延長假期，自行於連假前後請假。 ●228和平紀念日請假攻略： 2/2…" at bounding box center [271, 307] width 286 height 126
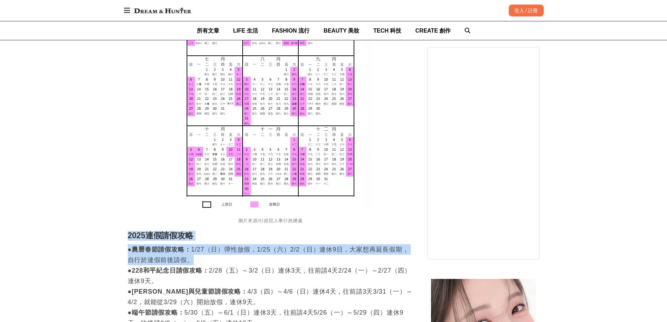
drag, startPoint x: 130, startPoint y: 227, endPoint x: 278, endPoint y: 273, distance: 154.8
click at [234, 250] on div "行政院業核定[DATE]（[DATE]）政府行政機關辦公日曆表，總放假日數115日，其中3日以上之連續假期（併同例假日）計有6個，分別為農曆春節假期（9日）、…" at bounding box center [271, 156] width 286 height 624
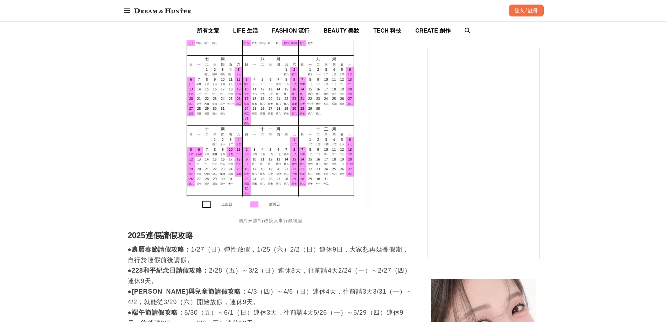
click at [289, 279] on p "●農曆春節請假攻略： 1/27（日）彈性放假，1/25（六）2/2（日）連休9日，大家想再延長假期，自行於連假前後請假。 ●228和平紀念日請假攻略： 2/2…" at bounding box center [271, 307] width 286 height 126
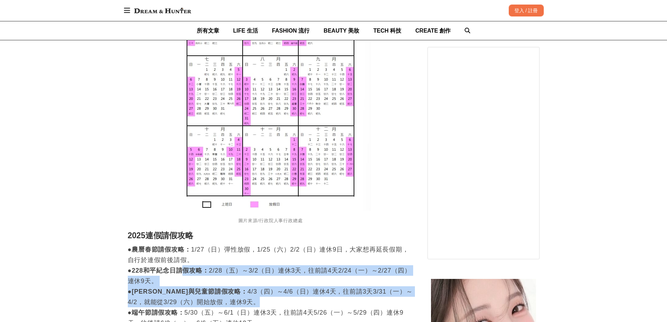
drag, startPoint x: 189, startPoint y: 265, endPoint x: 311, endPoint y: 288, distance: 124.5
click at [309, 288] on p "●農曆春節請假攻略： 1/27（日）彈性放假，1/25（六）2/2（日）連休9日，大家想再延長假期，自行於連假前後請假。 ●228和平紀念日請假攻略： 2/2…" at bounding box center [271, 307] width 286 height 126
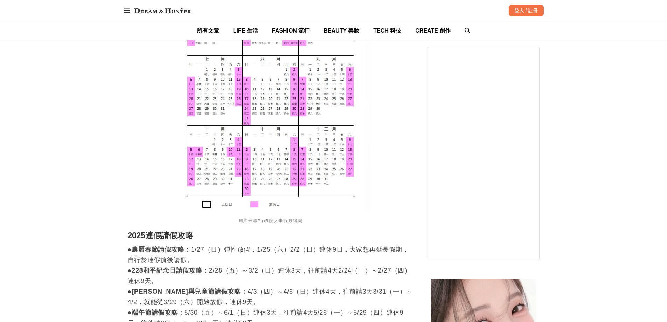
click at [250, 299] on p "●農曆春節請假攻略： 1/27（日）彈性放假，1/25（六）2/2（日）連休9日，大家想再延長假期，自行於連假前後請假。 ●228和平紀念日請假攻略： 2/2…" at bounding box center [271, 307] width 286 height 126
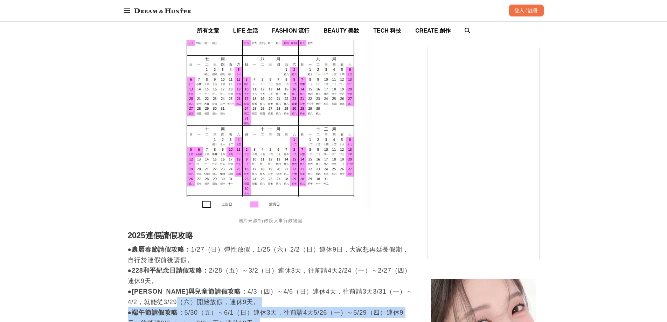
drag, startPoint x: 151, startPoint y: 296, endPoint x: 281, endPoint y: 308, distance: 130.6
click at [281, 308] on p "●農曆春節請假攻略： 1/27（日）彈性放假，1/25（六）2/2（日）連休9日，大家想再延長假期，自行於連假前後請假。 ●228和平紀念日請假攻略： 2/2…" at bounding box center [271, 307] width 286 height 126
click at [321, 295] on p "●農曆春節請假攻略： 1/27（日）彈性放假，1/25（六）2/2（日）連休9日，大家想再延長假期，自行於連假前後請假。 ●228和平紀念日請假攻略： 2/2…" at bounding box center [271, 307] width 286 height 126
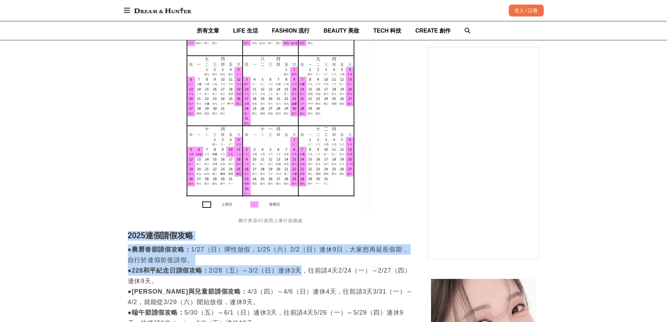
drag, startPoint x: 126, startPoint y: 226, endPoint x: 309, endPoint y: 261, distance: 186.2
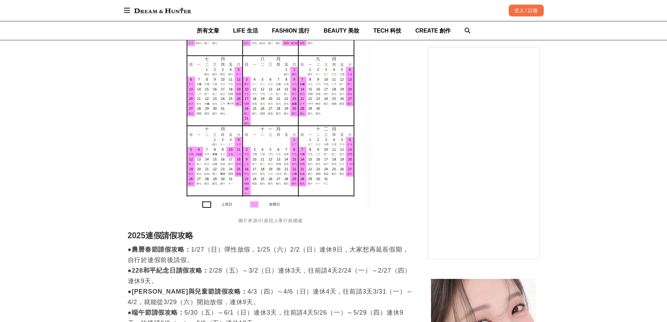
click at [351, 277] on p "●農曆春節請假攻略： 1/27（日）彈性放假，1/25（六）2/2（日）連休9日，大家想再延長假期，自行於連假前後請假。 ●228和平紀念日請假攻略： 2/2…" at bounding box center [271, 307] width 286 height 126
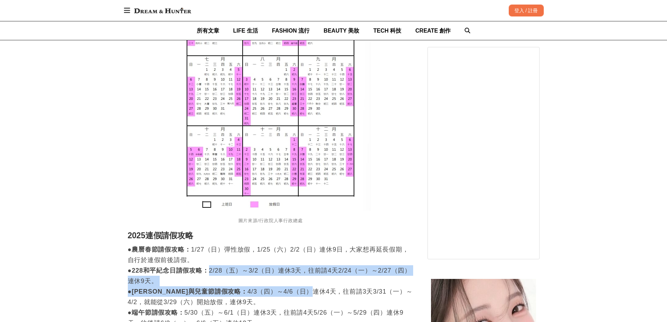
drag, startPoint x: 210, startPoint y: 262, endPoint x: 285, endPoint y: 287, distance: 79.1
click at [285, 287] on p "●農曆春節請假攻略： 1/27（日）彈性放假，1/25（六）2/2（日）連休9日，大家想再延長假期，自行於連假前後請假。 ●228和平紀念日請假攻略： 2/2…" at bounding box center [271, 307] width 286 height 126
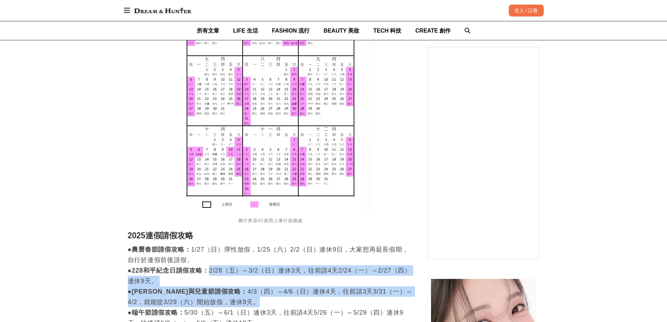
click at [331, 295] on p "●農曆春節請假攻略： 1/27（日）彈性放假，1/25（六）2/2（日）連休9日，大家想再延長假期，自行於連假前後請假。 ●228和平紀念日請假攻略： 2/2…" at bounding box center [271, 307] width 286 height 126
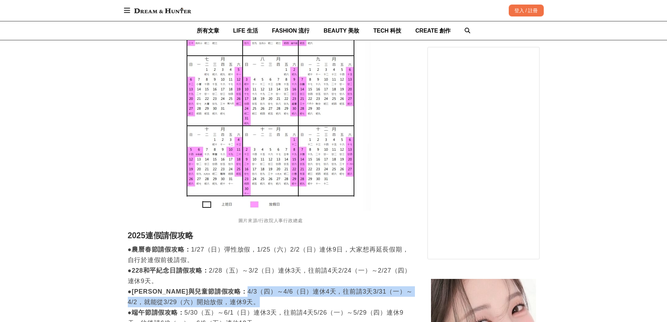
drag, startPoint x: 213, startPoint y: 282, endPoint x: 298, endPoint y: 294, distance: 85.9
click at [298, 294] on p "●農曆春節請假攻略： 1/27（日）彈性放假，1/25（六）2/2（日）連休9日，大家想再延長假期，自行於連假前後請假。 ●228和平紀念日請假攻略： 2/2…" at bounding box center [271, 307] width 286 height 126
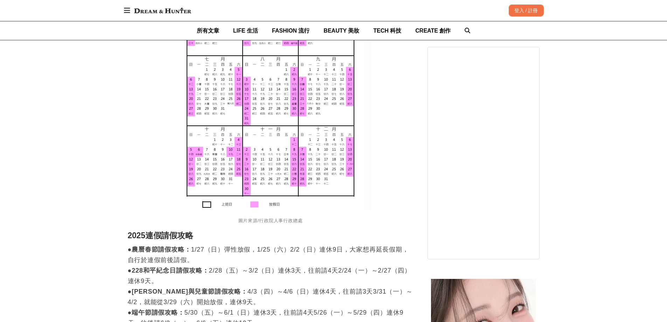
click at [327, 298] on p "●農曆春節請假攻略： 1/27（日）彈性放假，1/25（六）2/2（日）連休9日，大家想再延長假期，自行於連假前後請假。 ●228和平紀念日請假攻略： 2/2…" at bounding box center [271, 307] width 286 height 126
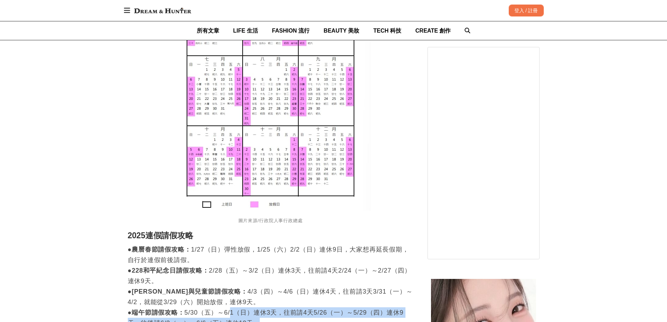
drag, startPoint x: 235, startPoint y: 303, endPoint x: 338, endPoint y: 289, distance: 103.7
click at [332, 308] on p "●農曆春節請假攻略： 1/27（日）彈性放假，1/25（六）2/2（日）連休9日，大家想再延長假期，自行於連假前後請假。 ●228和平紀念日請假攻略： 2/2…" at bounding box center [271, 307] width 286 height 126
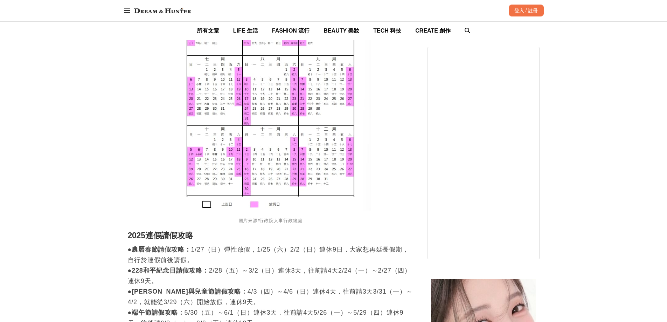
click at [346, 278] on p "●農曆春節請假攻略： 1/27（日）彈性放假，1/25（六）2/2（日）連休9日，大家想再延長假期，自行於連假前後請假。 ●228和平紀念日請假攻略： 2/2…" at bounding box center [271, 307] width 286 height 126
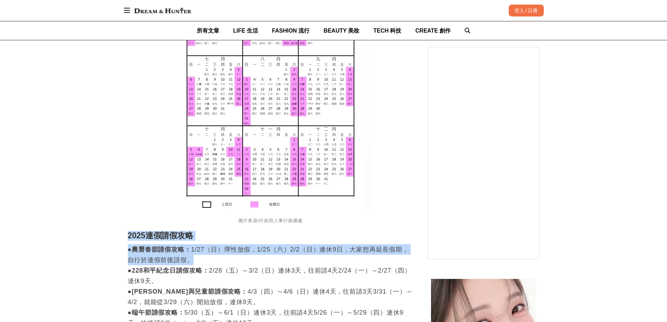
drag, startPoint x: 125, startPoint y: 225, endPoint x: 289, endPoint y: 259, distance: 166.8
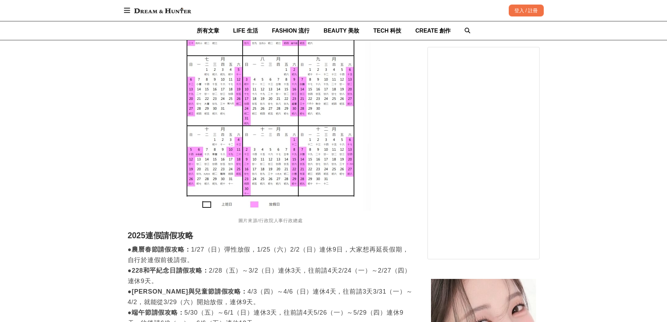
click at [292, 260] on p "●農曆春節請假攻略： 1/27（日）彈性放假，1/25（六）2/2（日）連休9日，大家想再延長假期，自行於連假前後請假。 ●228和平紀念日請假攻略： 2/2…" at bounding box center [271, 307] width 286 height 126
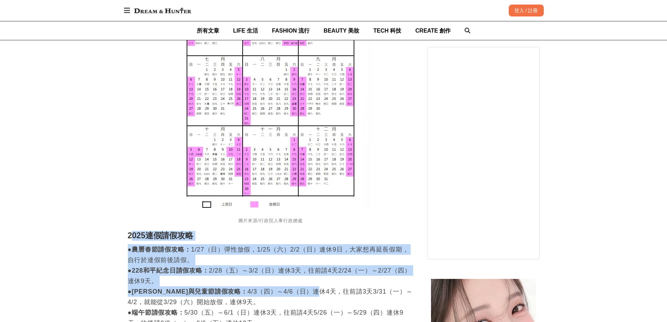
drag, startPoint x: 131, startPoint y: 225, endPoint x: 284, endPoint y: 277, distance: 161.2
click at [284, 276] on div "行政院業核定[DATE]（[DATE]）政府行政機關辦公日曆表，總放假日數115日，其中3日以上之連續假期（併同例假日）計有6個，分別為農曆春節假期（9日）、…" at bounding box center [271, 156] width 286 height 624
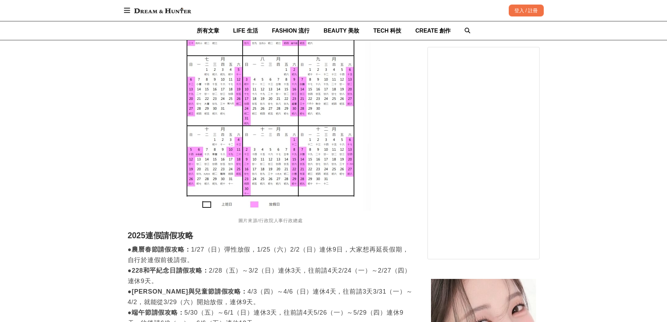
click at [318, 279] on p "●農曆春節請假攻略： 1/27（日）彈性放假，1/25（六）2/2（日）連休9日，大家想再延長假期，自行於連假前後請假。 ●228和平紀念日請假攻略： 2/2…" at bounding box center [271, 307] width 286 height 126
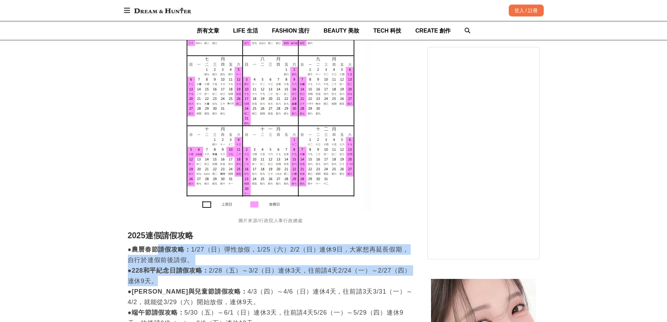
drag, startPoint x: 160, startPoint y: 244, endPoint x: 299, endPoint y: 279, distance: 143.0
click at [298, 278] on p "●農曆春節請假攻略： 1/27（日）彈性放假，1/25（六）2/2（日）連休9日，大家想再延長假期，自行於連假前後請假。 ●228和平紀念日請假攻略： 2/2…" at bounding box center [271, 307] width 286 height 126
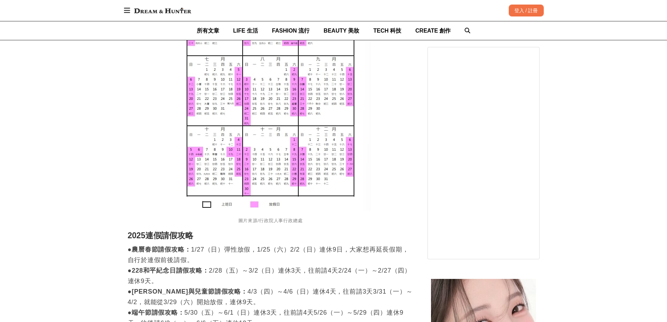
click at [330, 286] on p "●農曆春節請假攻略： 1/27（日）彈性放假，1/25（六）2/2（日）連休9日，大家想再延長假期，自行於連假前後請假。 ●228和平紀念日請假攻略： 2/2…" at bounding box center [271, 307] width 286 height 126
drag, startPoint x: 240, startPoint y: 298, endPoint x: 324, endPoint y: 282, distance: 85.6
click at [315, 306] on p "●農曆春節請假攻略： 1/27（日）彈性放假，1/25（六）2/2（日）連休9日，大家想再延長假期，自行於連假前後請假。 ●228和平紀念日請假攻略： 2/2…" at bounding box center [271, 307] width 286 height 126
click at [323, 245] on p "●農曆春節請假攻略： 1/27（日）彈性放假，1/25（六）2/2（日）連休9日，大家想再延長假期，自行於連假前後請假。 ●228和平紀念日請假攻略： 2/2…" at bounding box center [271, 307] width 286 height 126
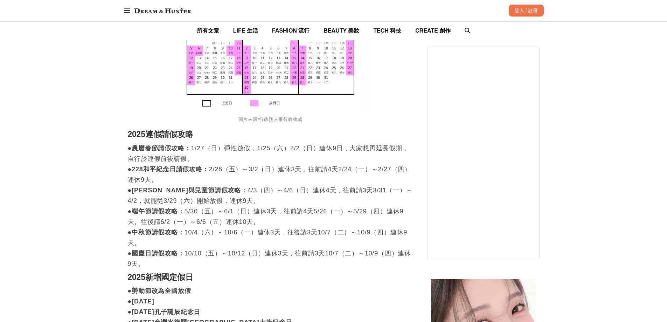
scroll to position [771, 0]
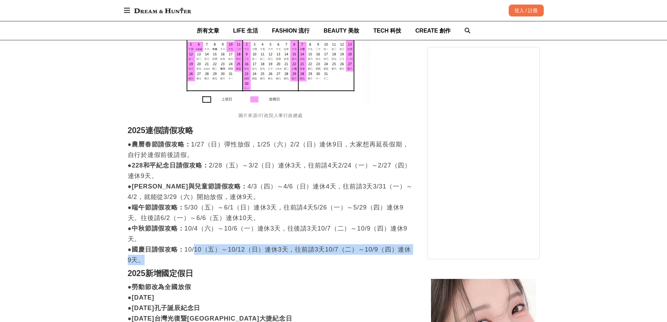
drag, startPoint x: 197, startPoint y: 242, endPoint x: 325, endPoint y: 252, distance: 129.0
click at [324, 252] on p "●農曆春節請假攻略： 1/27（日）彈性放假，1/25（六）2/2（日）連休9日，大家想再延長假期，自行於連假前後請假。 ●228和平紀念日請假攻略： 2/2…" at bounding box center [271, 202] width 286 height 126
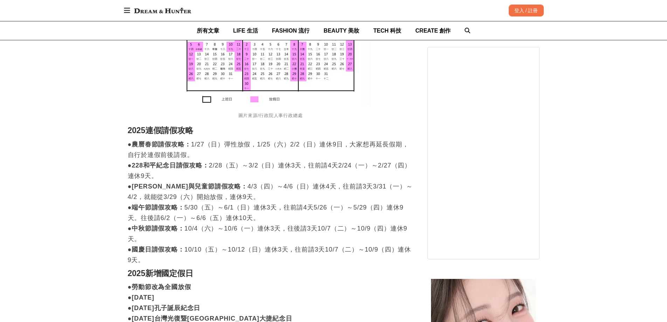
click at [329, 269] on h2 "2025新增國定假日" at bounding box center [271, 274] width 286 height 10
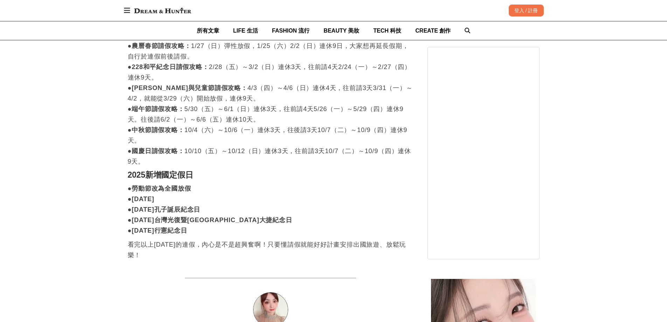
scroll to position [876, 0]
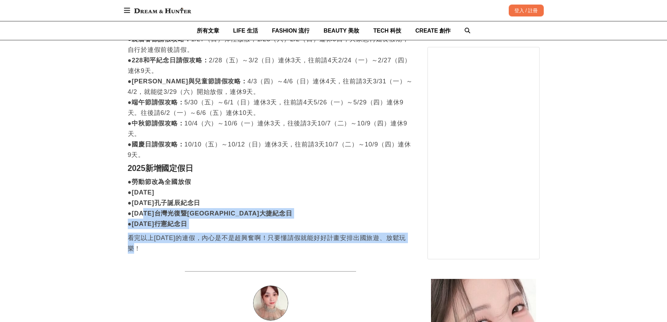
drag, startPoint x: 148, startPoint y: 199, endPoint x: 336, endPoint y: 235, distance: 191.4
click at [350, 210] on p "●勞動節改為全國放假 ●[DATE] ●[DATE]孔子誕辰紀念日 ●[DATE]台灣光復暨[GEOGRAPHIC_DATA]大捷紀念日 ●[DATE]行憲紀…" at bounding box center [271, 203] width 286 height 53
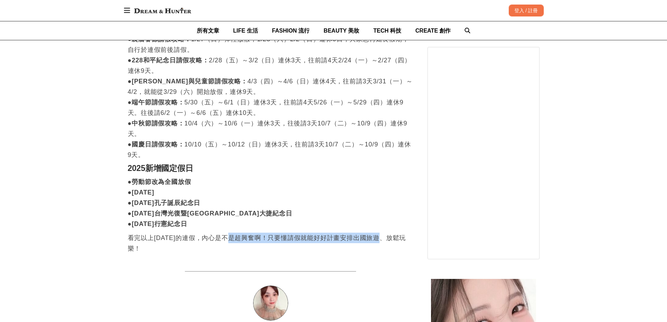
drag, startPoint x: 233, startPoint y: 231, endPoint x: 388, endPoint y: 222, distance: 155.1
click at [360, 204] on p "●勞動節改為全國放假 ●[DATE] ●[DATE]孔子誕辰紀念日 ●[DATE]台灣光復暨[GEOGRAPHIC_DATA]大捷紀念日 ●[DATE]行憲紀…" at bounding box center [271, 203] width 286 height 53
drag, startPoint x: 188, startPoint y: 227, endPoint x: 341, endPoint y: 231, distance: 153.2
click at [337, 233] on p "看完以上[DATE]的連假，內心是不是超興奮啊！只要懂請假就能好好計畫安排出國旅遊、放鬆玩樂！" at bounding box center [271, 243] width 286 height 21
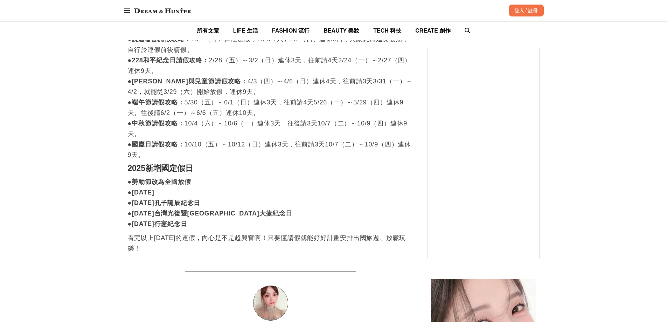
click at [388, 238] on p "看完以上[DATE]的連假，內心是不是超興奮啊！只要懂請假就能好好計畫安排出國旅遊、放鬆玩樂！" at bounding box center [271, 243] width 286 height 21
drag, startPoint x: 263, startPoint y: 230, endPoint x: 376, endPoint y: 234, distance: 112.5
click at [375, 234] on p "看完以上[DATE]的連假，內心是不是超興奮啊！只要懂請假就能好好計畫安排出國旅遊、放鬆玩樂！" at bounding box center [271, 243] width 286 height 21
click at [391, 238] on p "看完以上[DATE]的連假，內心是不是超興奮啊！只要懂請假就能好好計畫安排出國旅遊、放鬆玩樂！" at bounding box center [271, 243] width 286 height 21
click at [388, 233] on p "看完以上[DATE]的連假，內心是不是超興奮啊！只要懂請假就能好好計畫安排出國旅遊、放鬆玩樂！" at bounding box center [271, 243] width 286 height 21
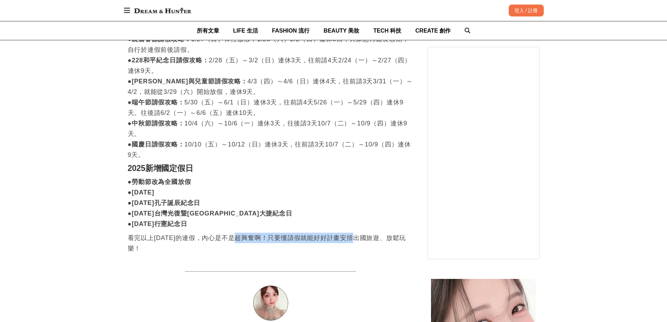
drag, startPoint x: 241, startPoint y: 229, endPoint x: 362, endPoint y: 225, distance: 121.3
click at [362, 233] on p "看完以上[DATE]的連假，內心是不是超興奮啊！只要懂請假就能好好計畫安排出國旅遊、放鬆玩樂！" at bounding box center [271, 243] width 286 height 21
click at [332, 194] on p "●勞動節改為全國放假 ●[DATE] ●[DATE]孔子誕辰紀念日 ●[DATE]台灣光復暨[GEOGRAPHIC_DATA]大捷紀念日 ●[DATE]行憲紀…" at bounding box center [271, 203] width 286 height 53
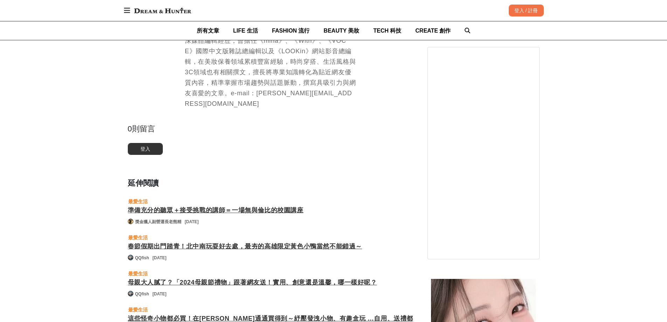
scroll to position [1051, 0]
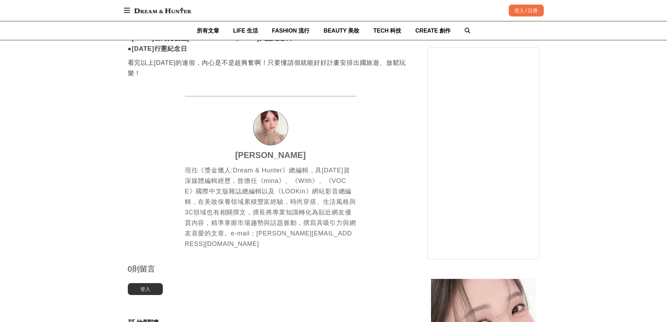
click at [267, 123] on img at bounding box center [271, 128] width 34 height 34
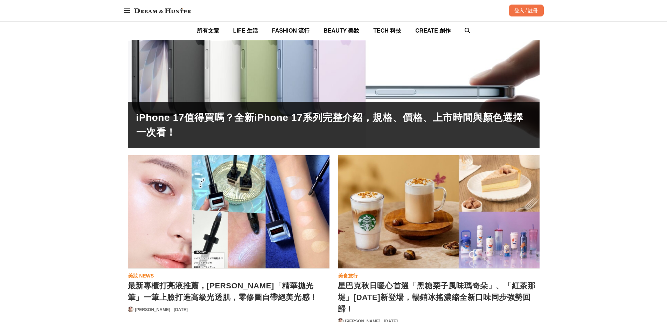
scroll to position [245, 0]
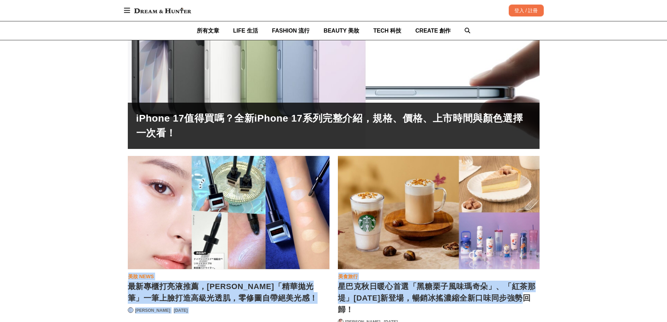
drag, startPoint x: 122, startPoint y: 113, endPoint x: 595, endPoint y: 292, distance: 505.6
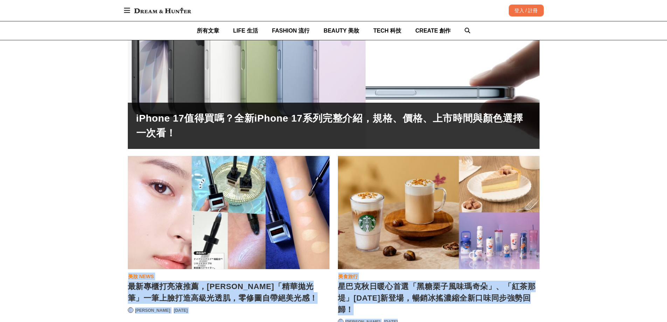
drag, startPoint x: 117, startPoint y: 112, endPoint x: 593, endPoint y: 241, distance: 493.0
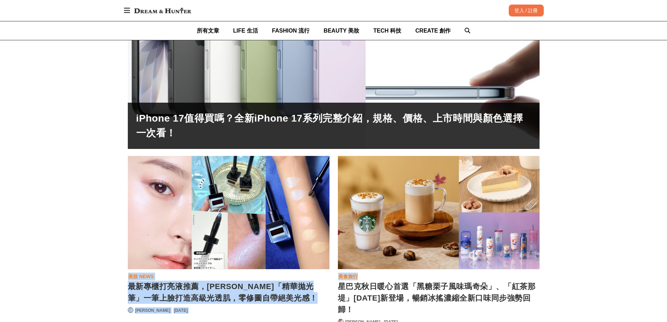
drag, startPoint x: 107, startPoint y: 115, endPoint x: 554, endPoint y: 259, distance: 469.7
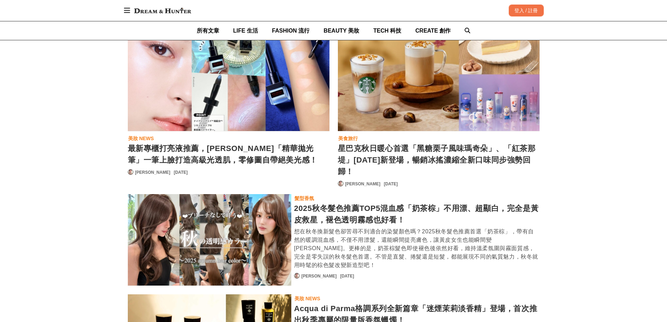
scroll to position [455, 0]
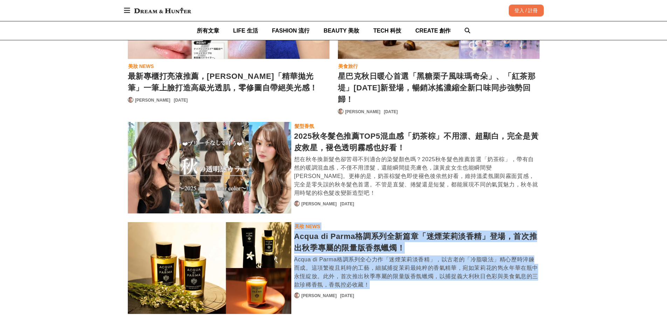
drag, startPoint x: 118, startPoint y: 133, endPoint x: 533, endPoint y: 283, distance: 441.5
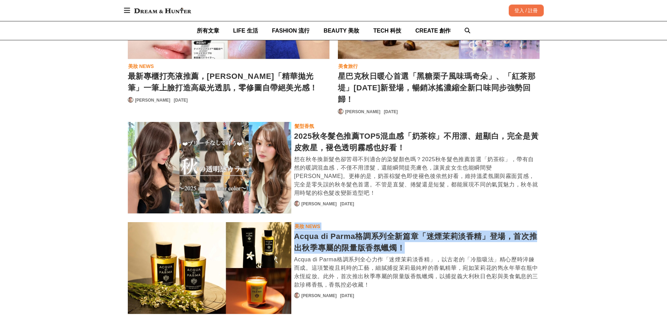
drag, startPoint x: 96, startPoint y: 138, endPoint x: 587, endPoint y: 248, distance: 503.1
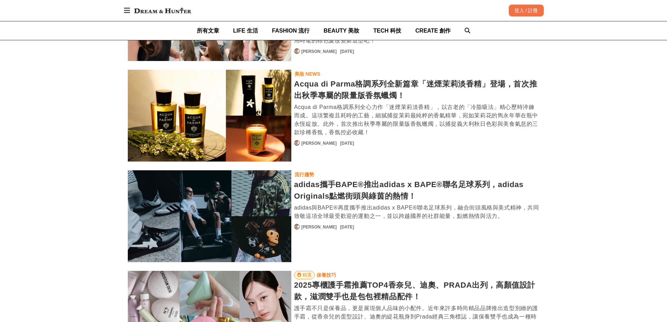
scroll to position [631, 0]
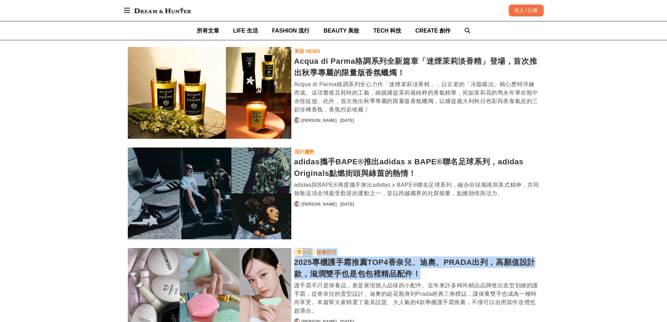
drag, startPoint x: 98, startPoint y: 160, endPoint x: 552, endPoint y: 276, distance: 469.1
click at [552, 276] on div "[PERSON_NAME] 現任《獎金獵人:Dream & Hunter》總編輯，具[DATE]資深媒體編輯經歷，曾擔任《mina》、《With》、《VOCE…" at bounding box center [333, 162] width 667 height 1417
click at [607, 254] on div "[PERSON_NAME] 現任《獎金獵人:Dream & Hunter》總編輯，具[DATE]資深媒體編輯經歷，曾擔任《mina》、《With》、《VOCE…" at bounding box center [333, 162] width 667 height 1417
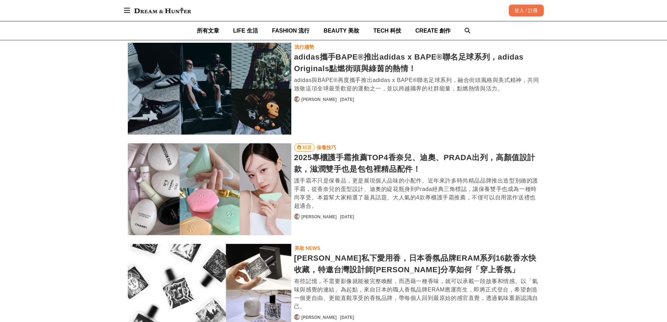
scroll to position [736, 0]
drag, startPoint x: 85, startPoint y: 154, endPoint x: 550, endPoint y: 252, distance: 475.5
click at [539, 249] on div "[PERSON_NAME] 現任《獎金獵人:Dream & Hunter》總編輯，具[DATE]資深媒體編輯經歷，曾擔任《mina》、《With》、《VOCE…" at bounding box center [333, 57] width 667 height 1417
click at [630, 239] on div "[PERSON_NAME] 現任《獎金獵人:Dream & Hunter》總編輯，具[DATE]資深媒體編輯經歷，曾擔任《mina》、《With》、《VOCE…" at bounding box center [333, 57] width 667 height 1417
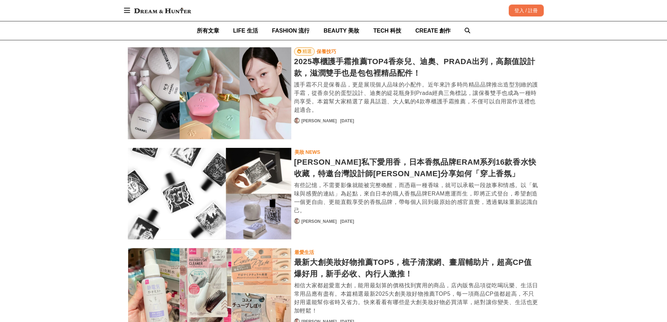
scroll to position [841, 0]
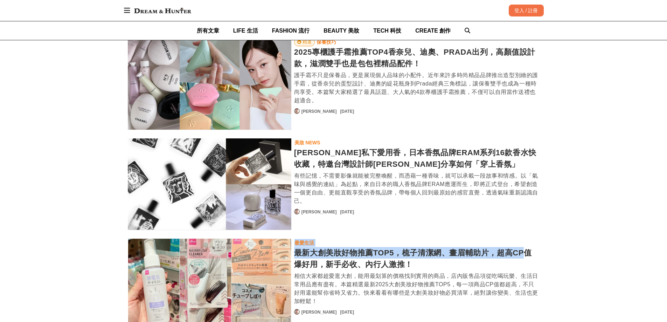
drag, startPoint x: 109, startPoint y: 155, endPoint x: 554, endPoint y: 257, distance: 455.8
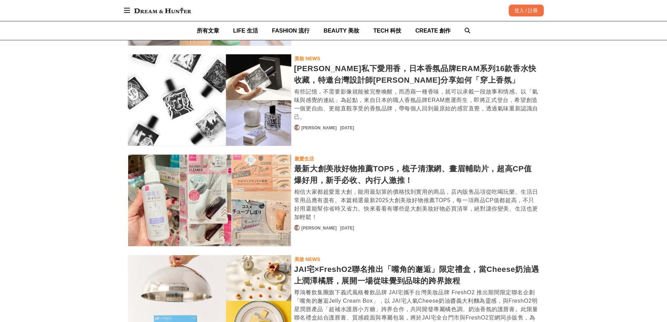
scroll to position [946, 0]
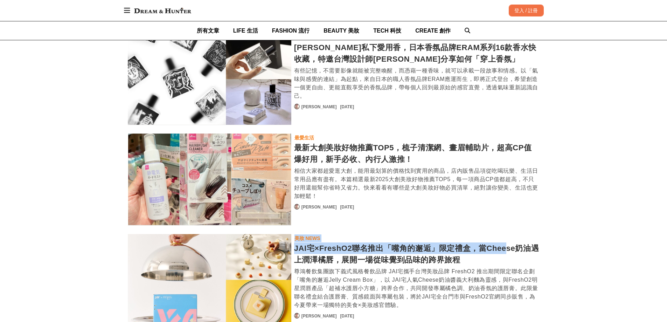
drag, startPoint x: 94, startPoint y: 158, endPoint x: 567, endPoint y: 259, distance: 484.0
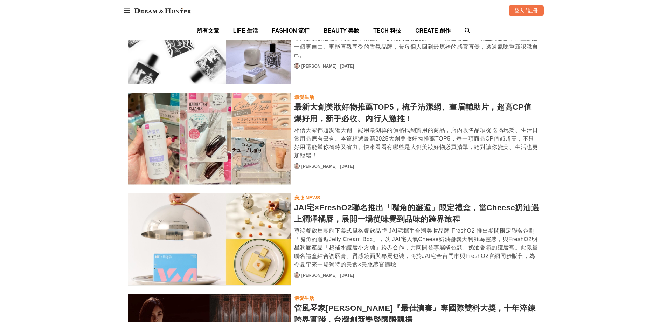
scroll to position [1051, 0]
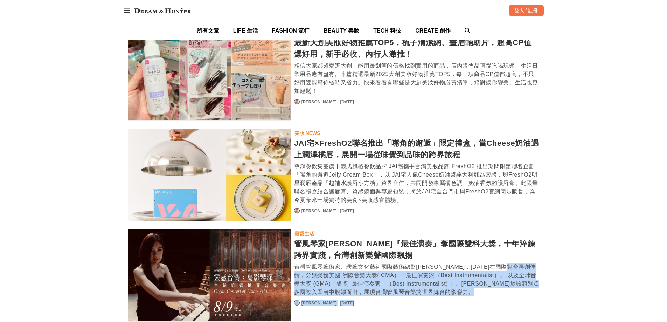
drag, startPoint x: 100, startPoint y: 227, endPoint x: 543, endPoint y: 271, distance: 446.1
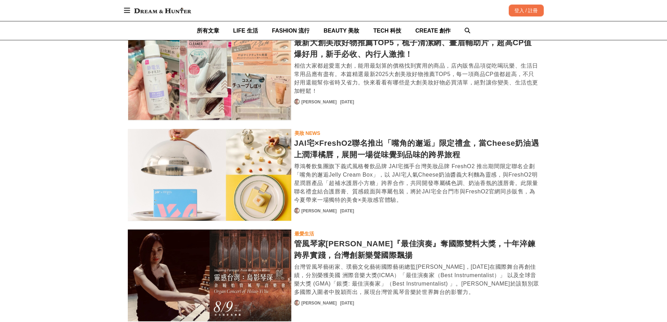
drag, startPoint x: 598, startPoint y: 268, endPoint x: 597, endPoint y: 263, distance: 4.3
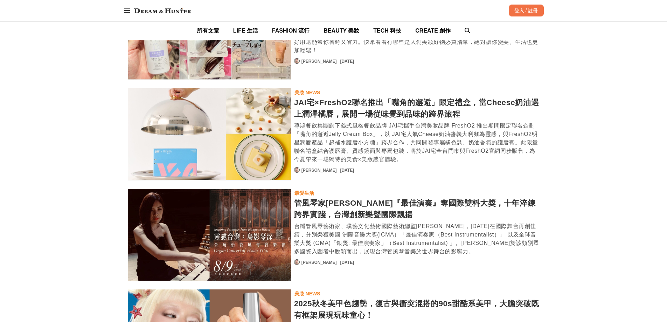
scroll to position [1156, 0]
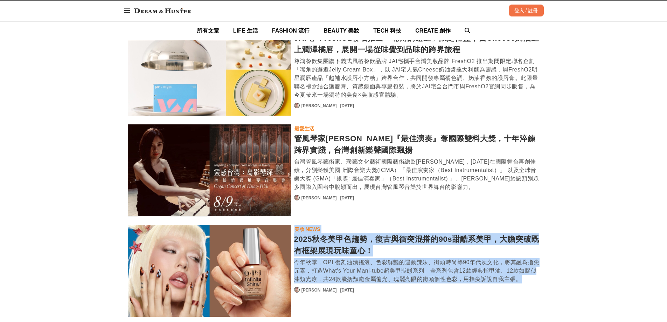
drag, startPoint x: 108, startPoint y: 214, endPoint x: 594, endPoint y: 281, distance: 490.0
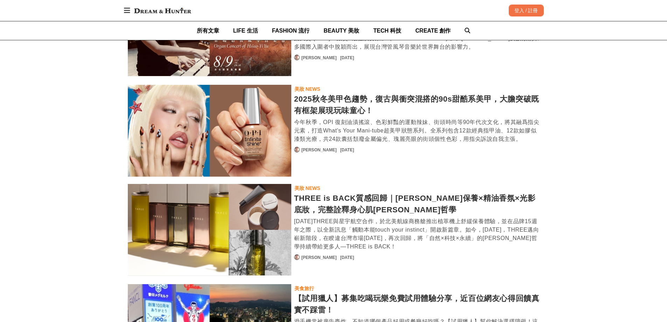
scroll to position [1284, 0]
